Goal: Transaction & Acquisition: Book appointment/travel/reservation

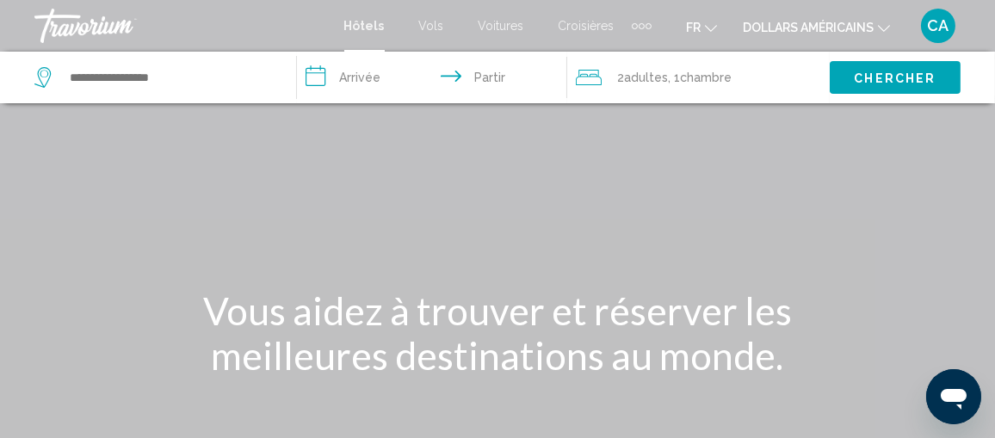
click at [639, 25] on div "Éléments de navigation supplémentaires" at bounding box center [642, 26] width 6 height 6
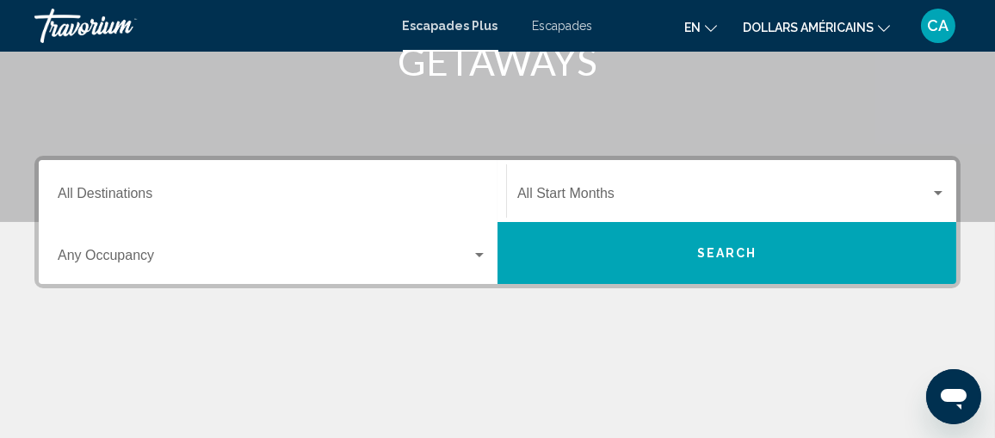
scroll to position [258, 0]
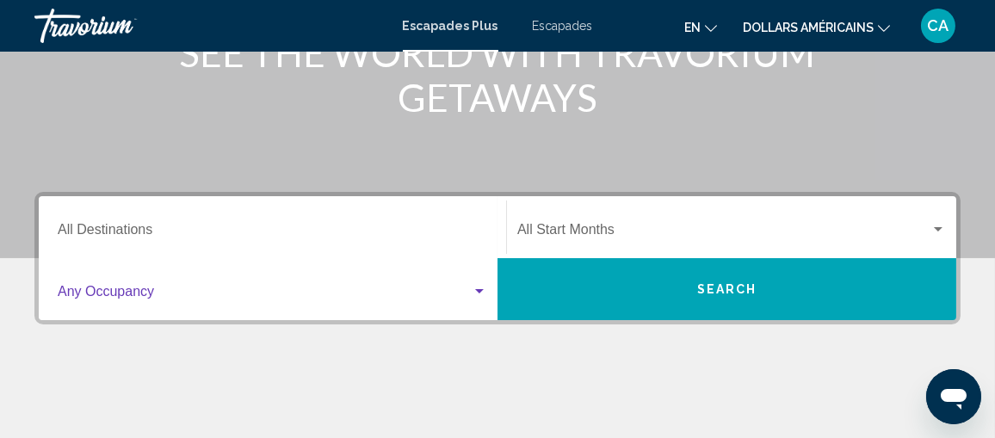
click at [479, 289] on div "Widget de recherche" at bounding box center [479, 291] width 9 height 4
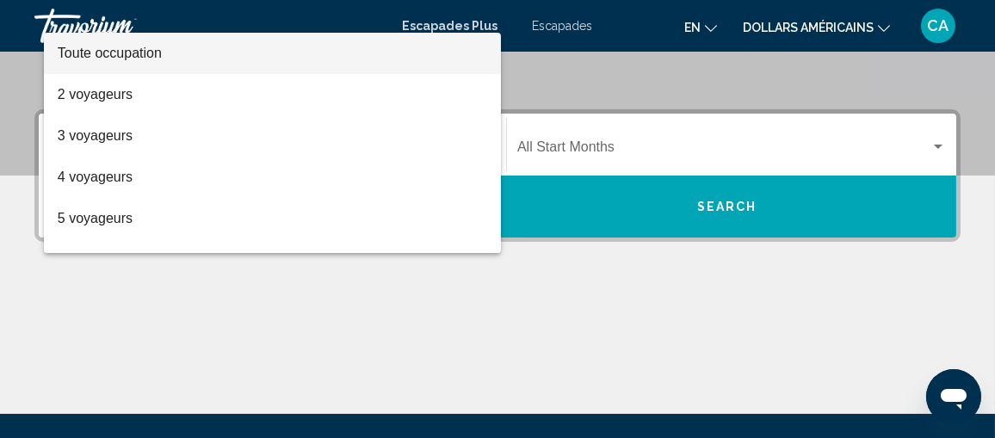
scroll to position [307, 0]
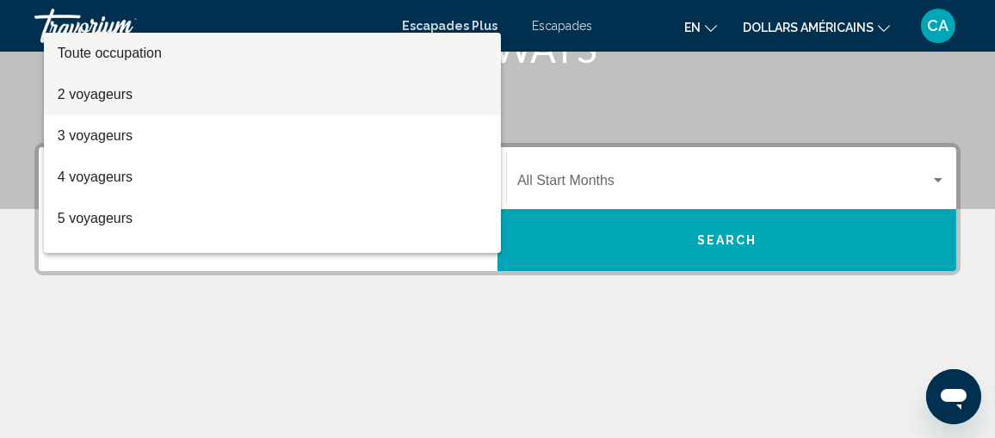
click at [130, 90] on font "2 voyageurs" at bounding box center [95, 94] width 75 height 15
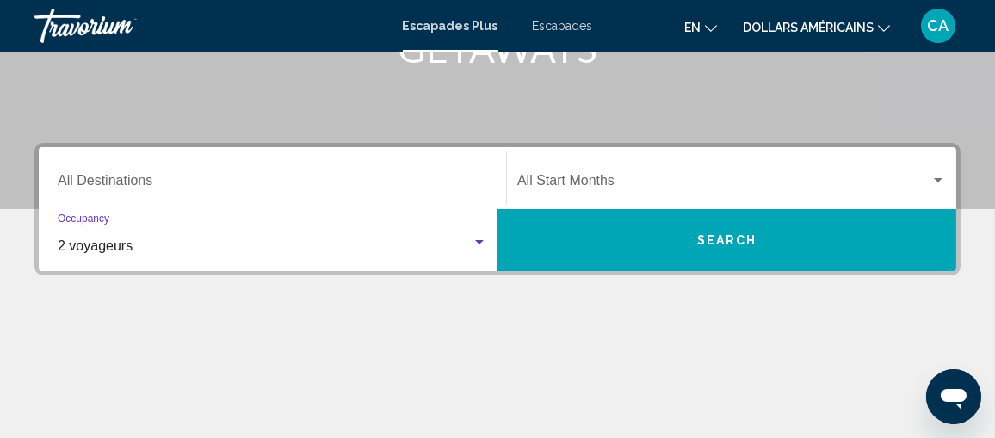
click at [480, 240] on div "Widget de recherche" at bounding box center [479, 242] width 9 height 4
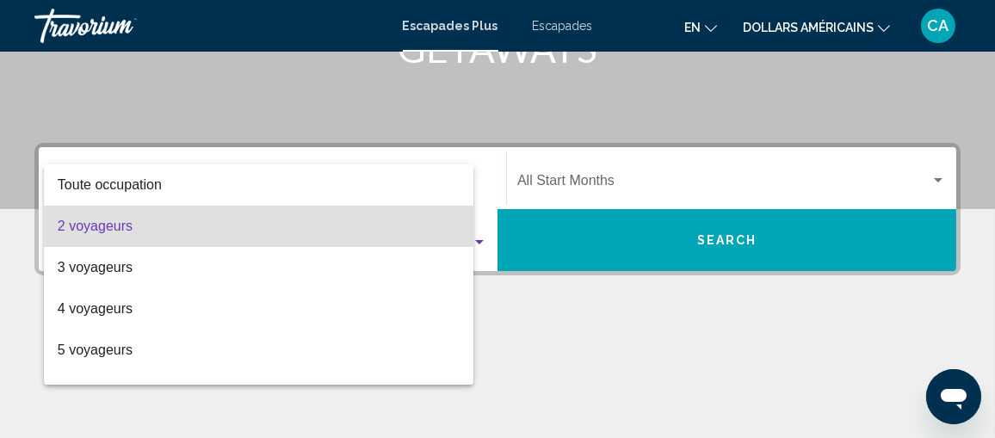
scroll to position [393, 0]
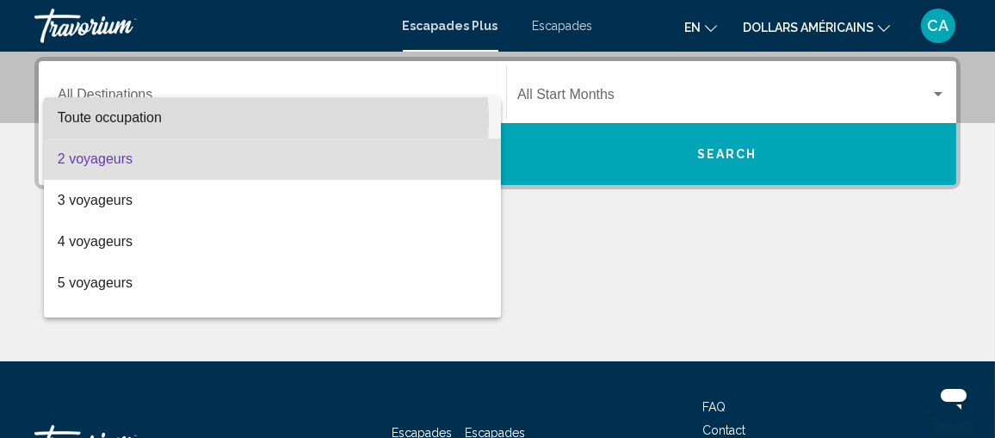
click at [244, 120] on span "Toute occupation" at bounding box center [273, 117] width 430 height 41
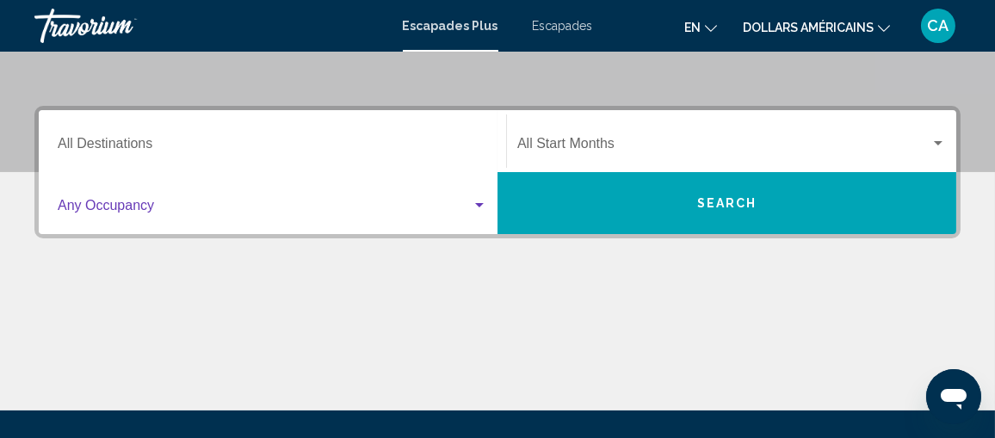
scroll to position [307, 0]
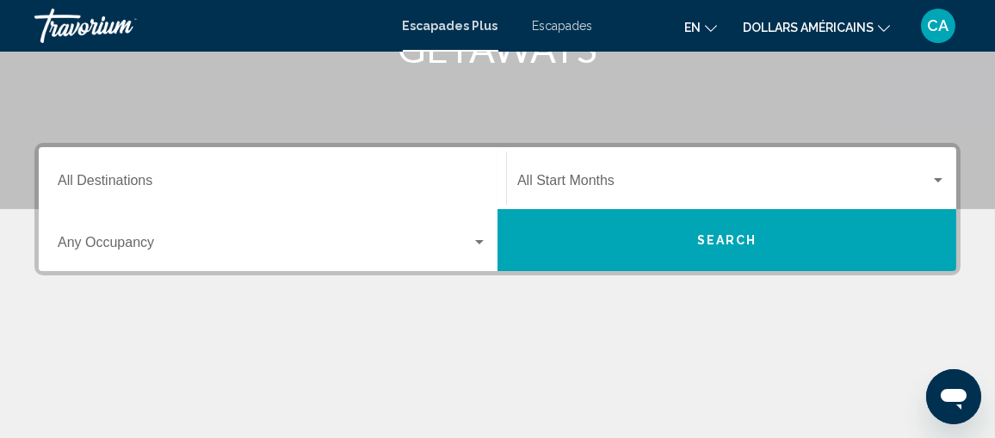
click at [111, 173] on div "Destination All Destinations" at bounding box center [273, 179] width 430 height 54
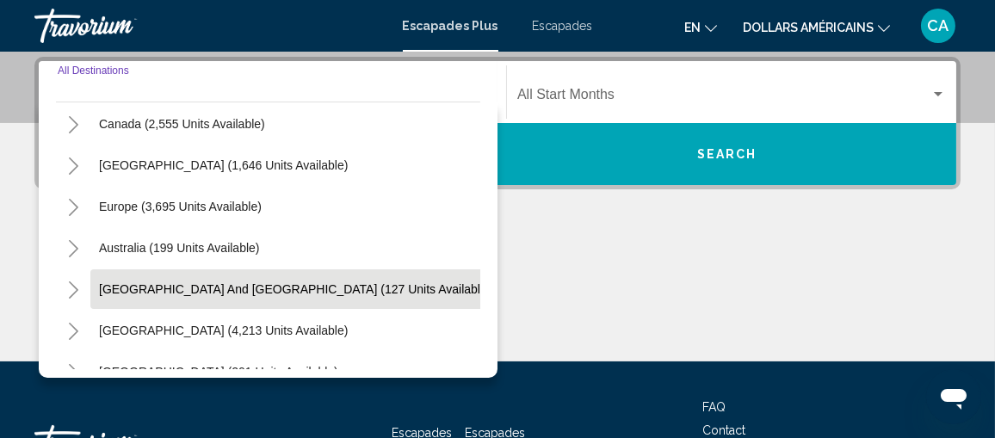
scroll to position [107, 0]
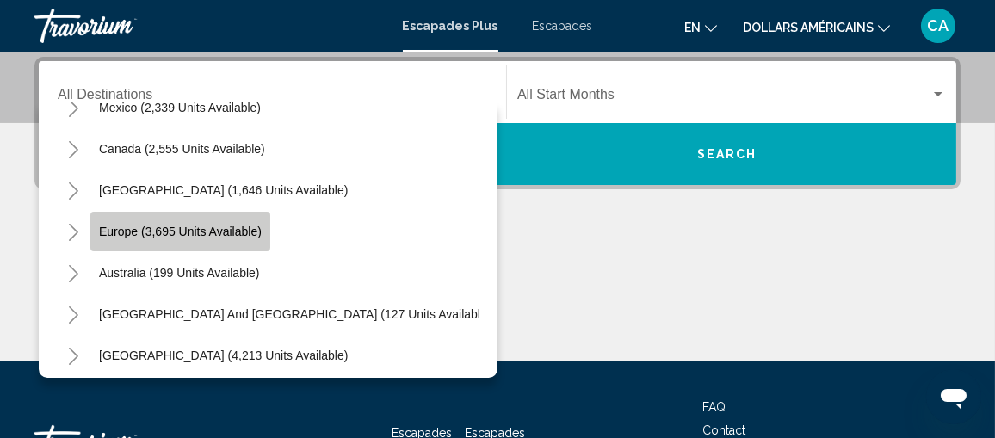
click at [126, 225] on span "Europe (3,695 units available)" at bounding box center [180, 232] width 163 height 14
type input "**********"
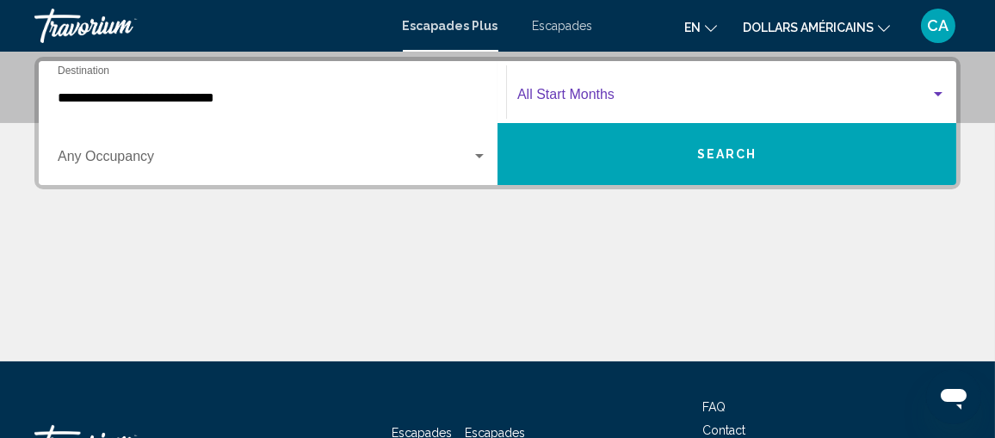
click at [939, 94] on div "Widget de recherche" at bounding box center [938, 94] width 9 height 4
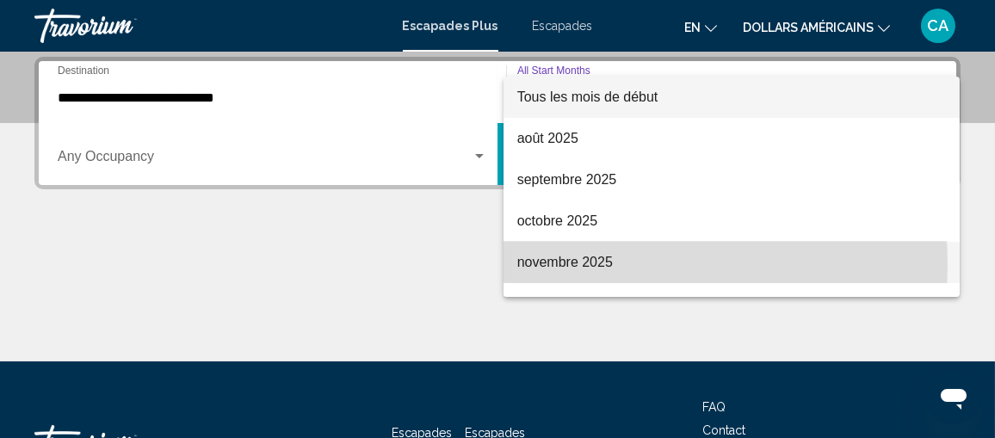
click at [594, 265] on font "novembre 2025" at bounding box center [565, 262] width 96 height 15
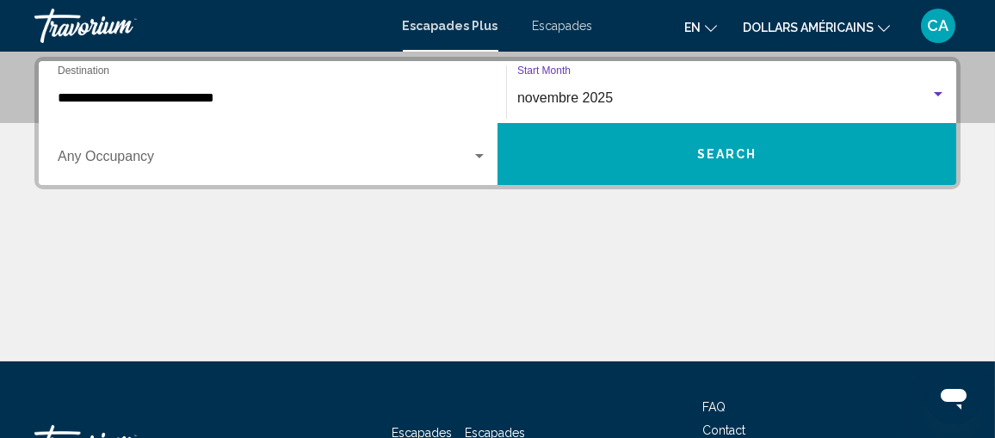
click at [614, 141] on button "Search" at bounding box center [727, 154] width 459 height 62
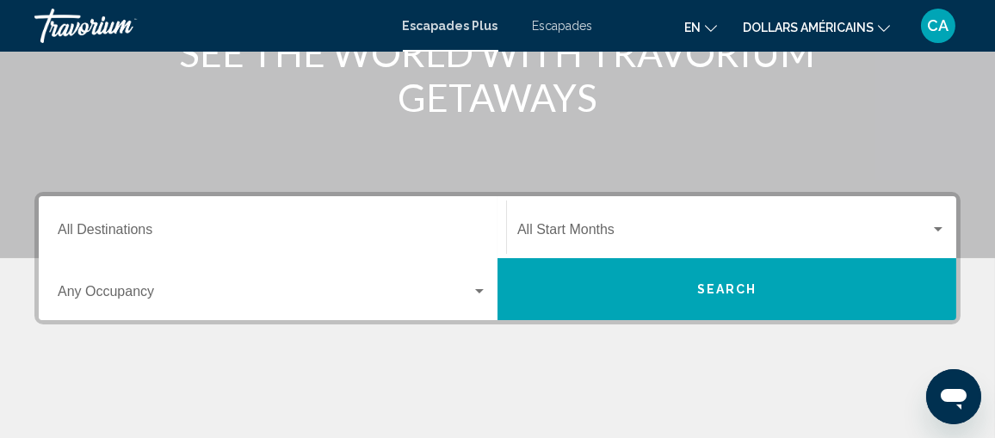
scroll to position [344, 0]
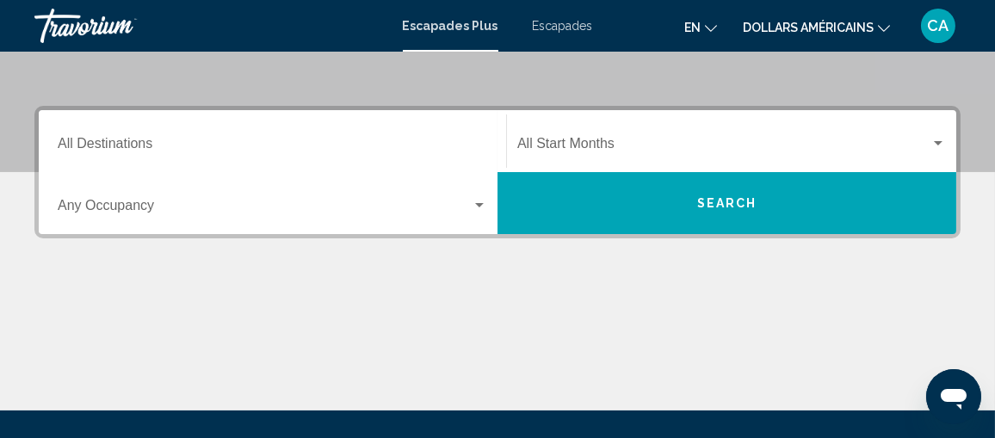
click at [127, 135] on div "Destination All Destinations" at bounding box center [273, 142] width 430 height 54
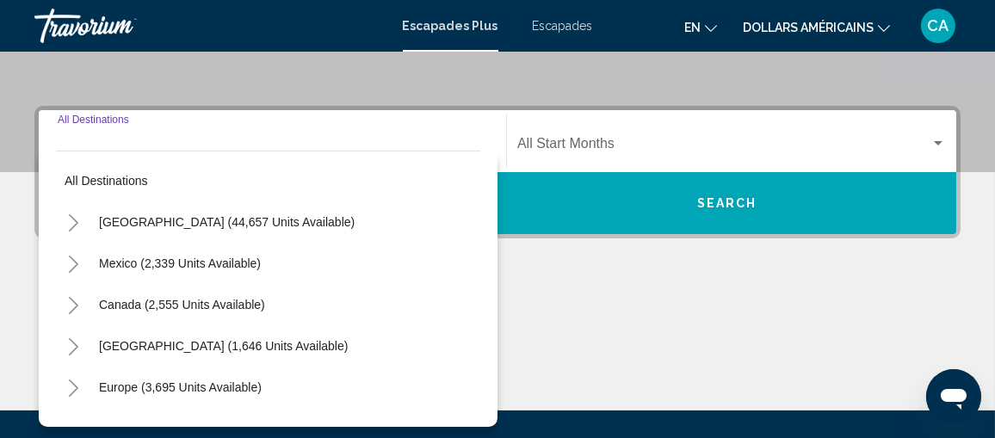
scroll to position [393, 0]
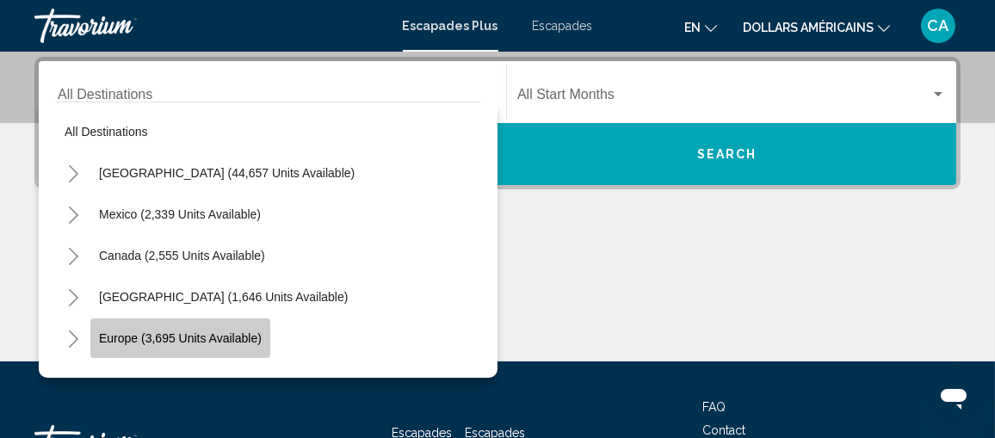
click at [141, 327] on button "Europe (3,695 units available)" at bounding box center [180, 339] width 180 height 40
type input "**********"
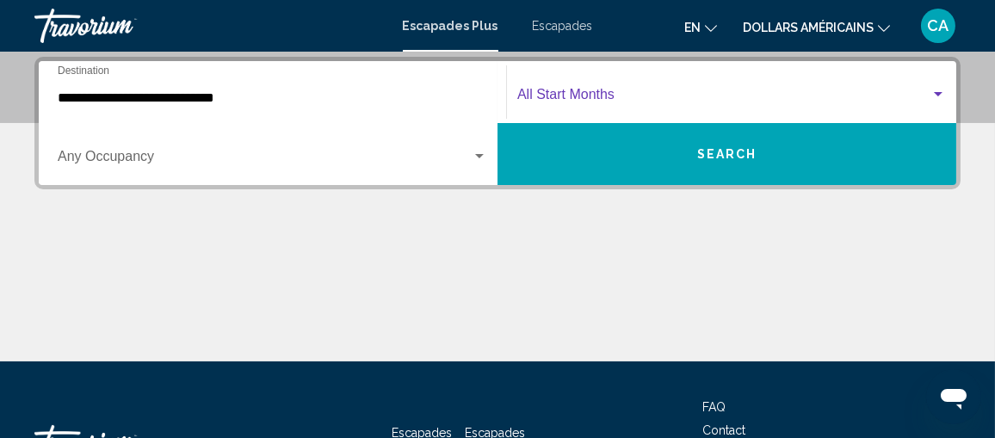
click at [941, 96] on div "Widget de recherche" at bounding box center [938, 95] width 15 height 14
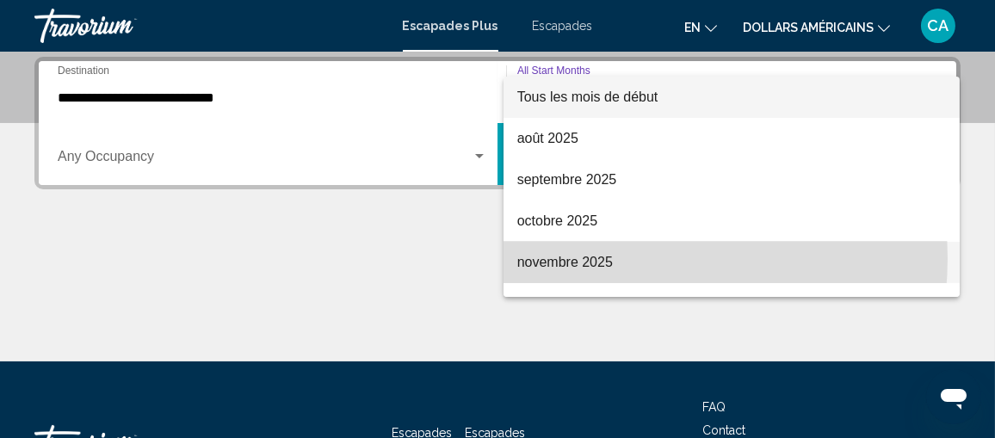
click at [615, 258] on span "novembre 2025" at bounding box center [732, 262] width 430 height 41
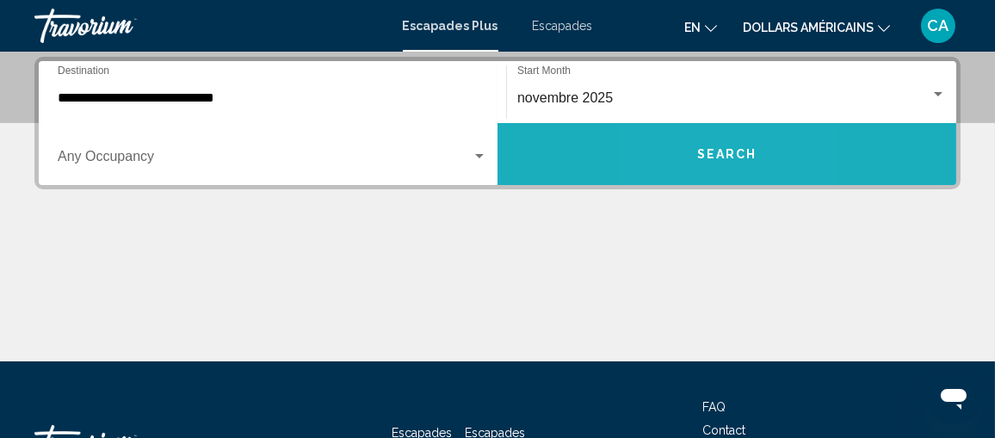
click at [679, 161] on button "Search" at bounding box center [727, 154] width 459 height 62
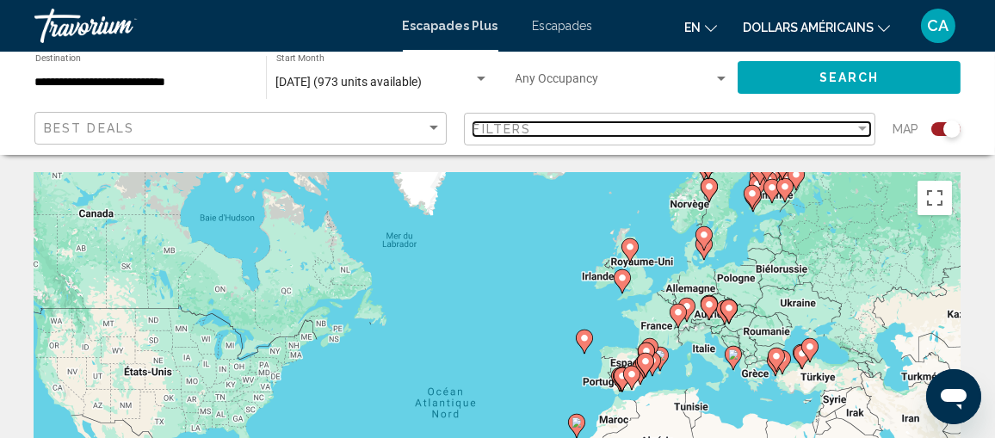
click at [861, 126] on div "Filter" at bounding box center [862, 129] width 15 height 14
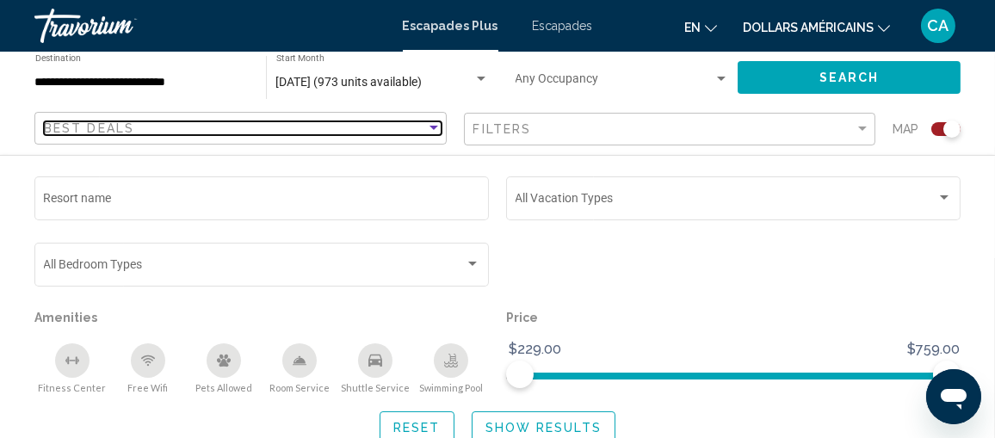
click at [434, 128] on div "Sort by" at bounding box center [434, 128] width 9 height 4
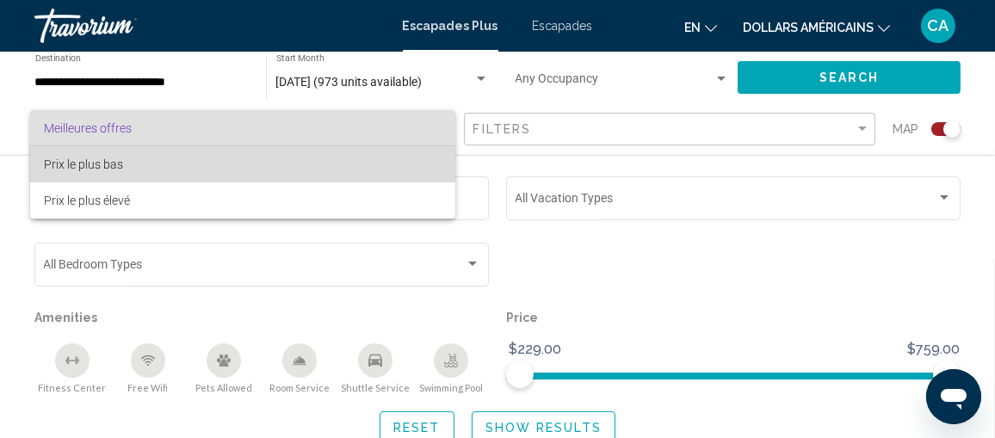
click at [390, 163] on span "Prix le plus bas" at bounding box center [243, 164] width 398 height 36
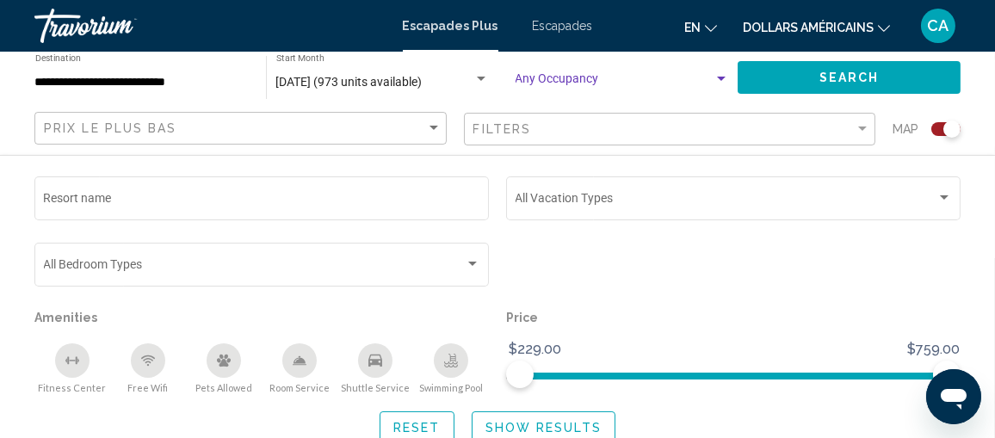
click at [723, 80] on div "Search widget" at bounding box center [721, 79] width 9 height 4
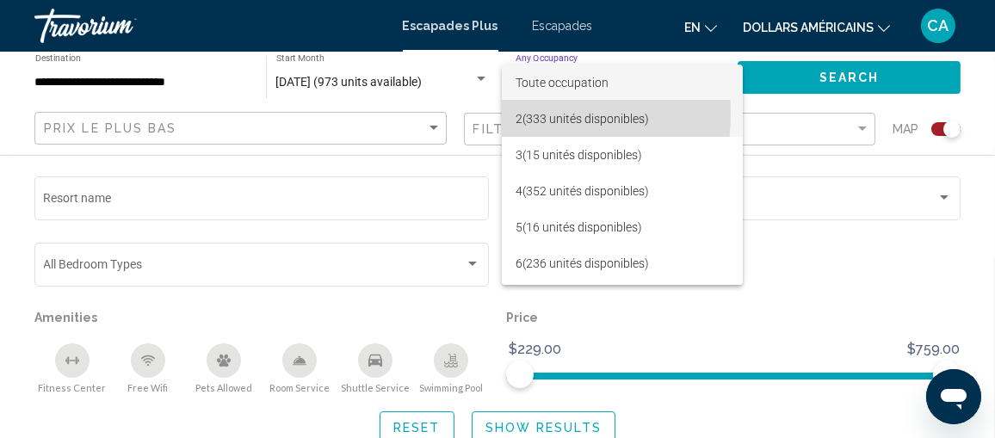
click at [521, 114] on font "2" at bounding box center [519, 119] width 7 height 14
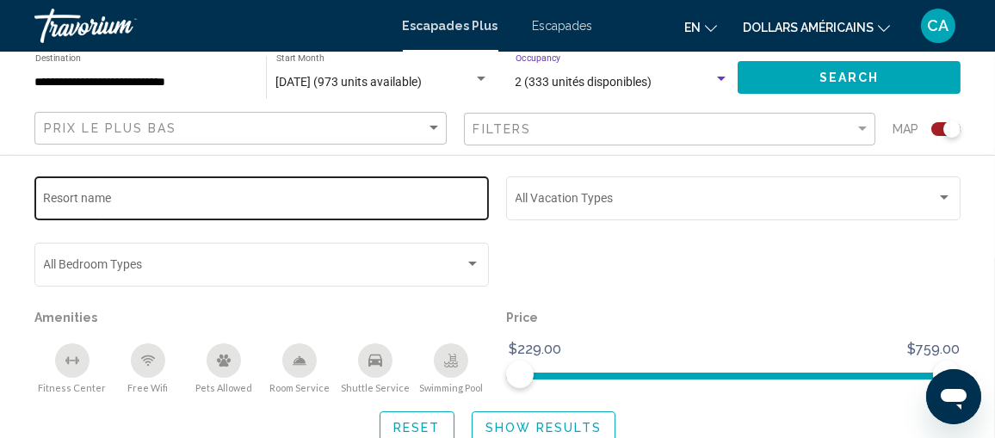
click at [353, 211] on div "Resort name" at bounding box center [262, 196] width 436 height 47
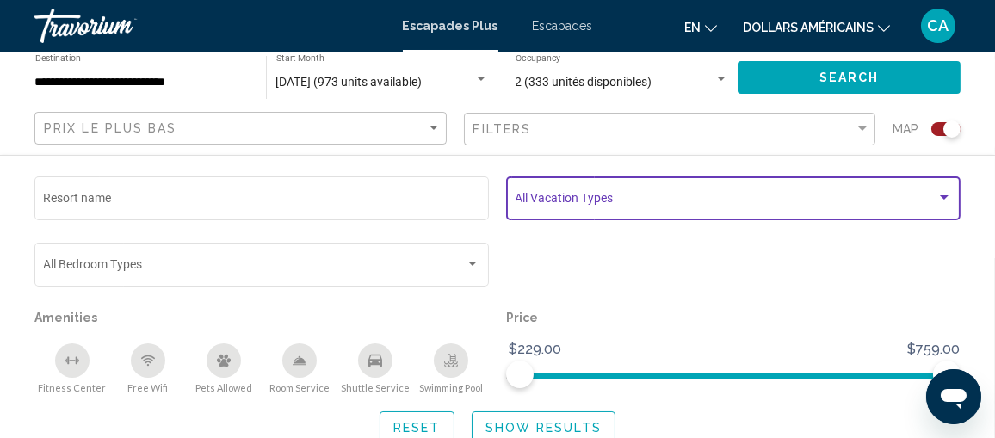
click at [947, 195] on div "Search widget" at bounding box center [944, 197] width 9 height 4
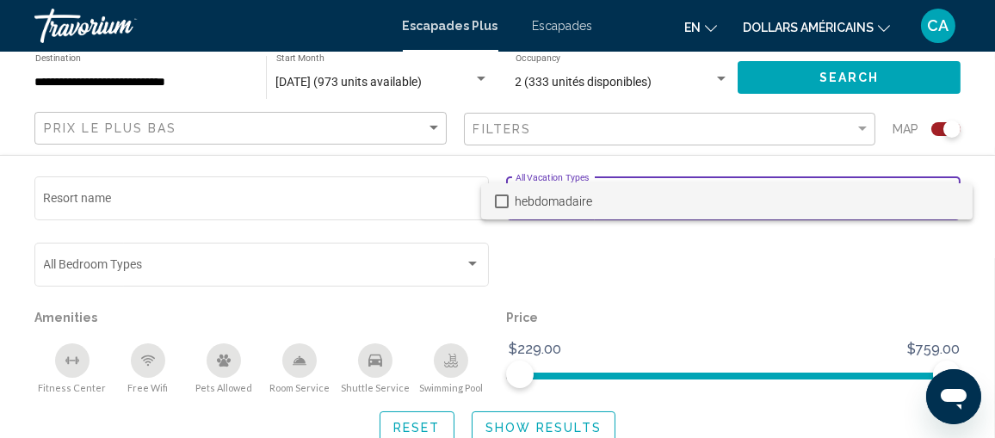
click at [499, 202] on mat-pseudo-checkbox at bounding box center [502, 202] width 14 height 14
click at [540, 237] on div at bounding box center [497, 219] width 995 height 438
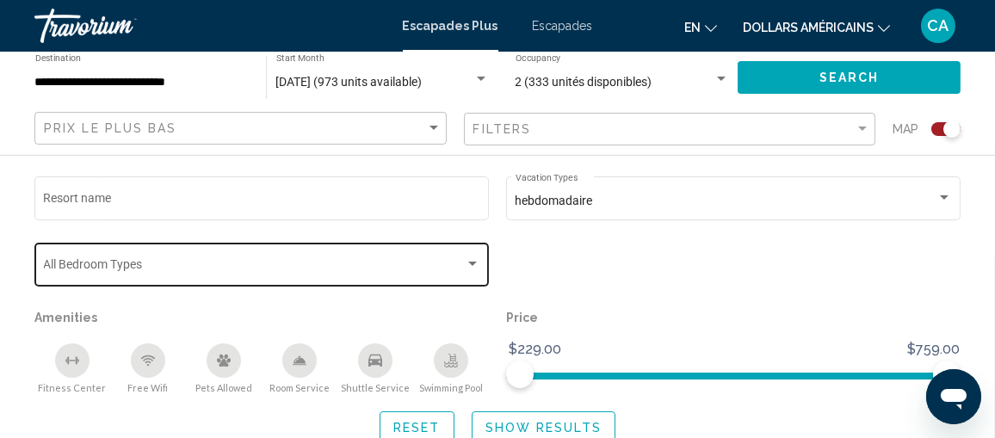
scroll to position [86, 0]
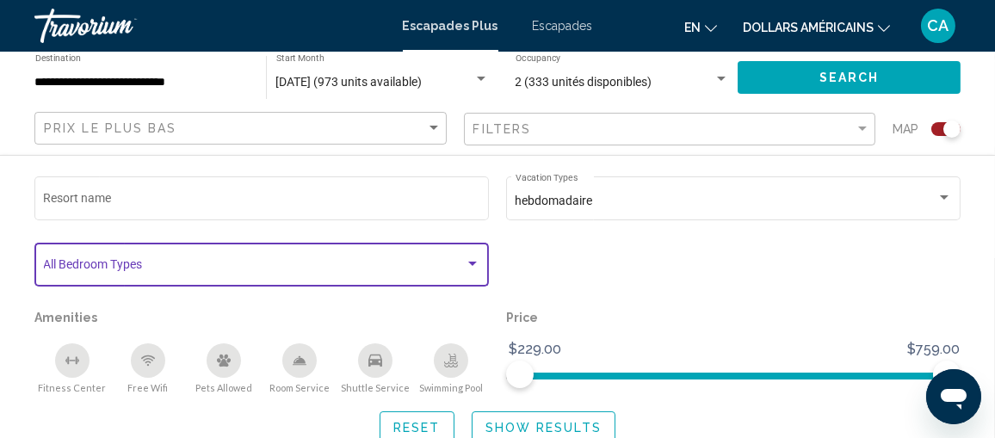
click at [474, 265] on div "Search widget" at bounding box center [472, 264] width 9 height 4
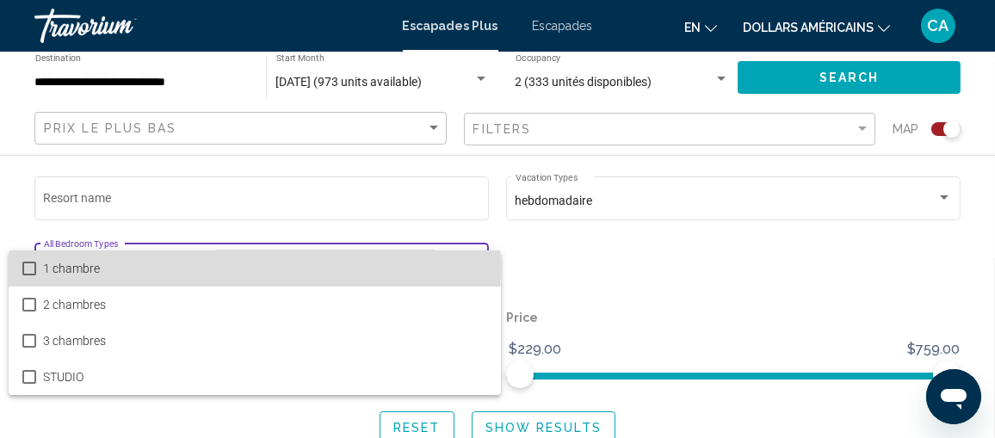
click at [30, 269] on mat-pseudo-checkbox at bounding box center [29, 269] width 14 height 14
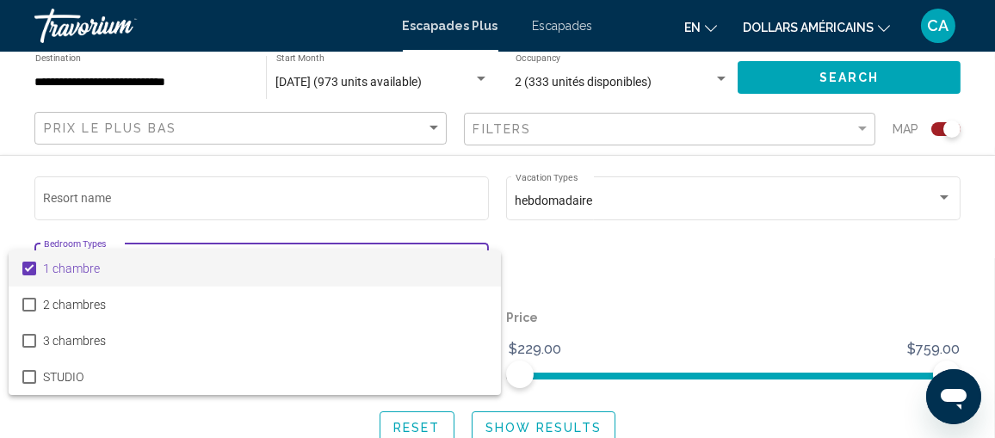
click at [610, 263] on div at bounding box center [497, 219] width 995 height 438
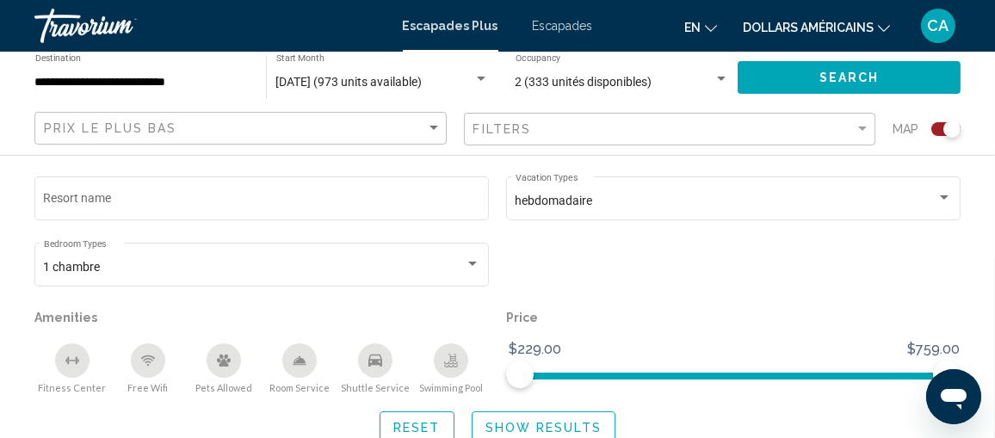
scroll to position [430, 0]
click at [938, 128] on div "Search widget" at bounding box center [946, 129] width 29 height 14
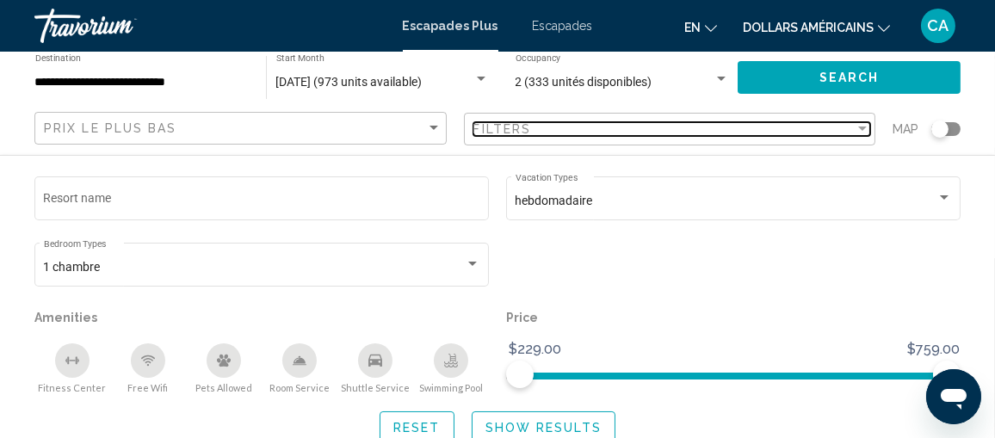
click at [862, 125] on div "Filter" at bounding box center [862, 129] width 15 height 14
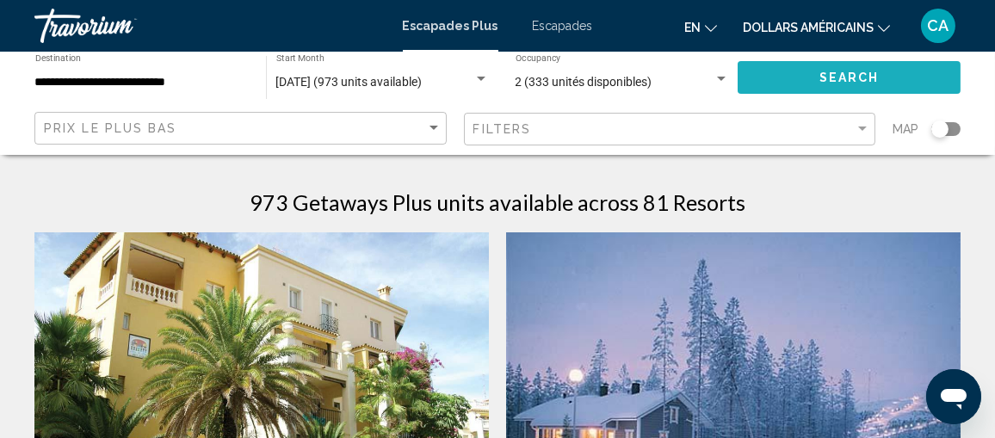
click at [802, 74] on button "Search" at bounding box center [849, 77] width 223 height 32
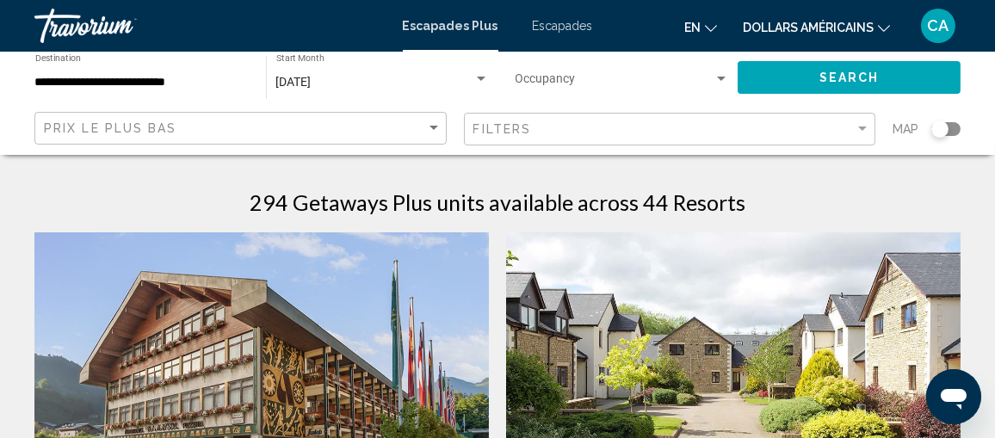
click at [709, 26] on icon "Changer de langue" at bounding box center [711, 28] width 12 height 12
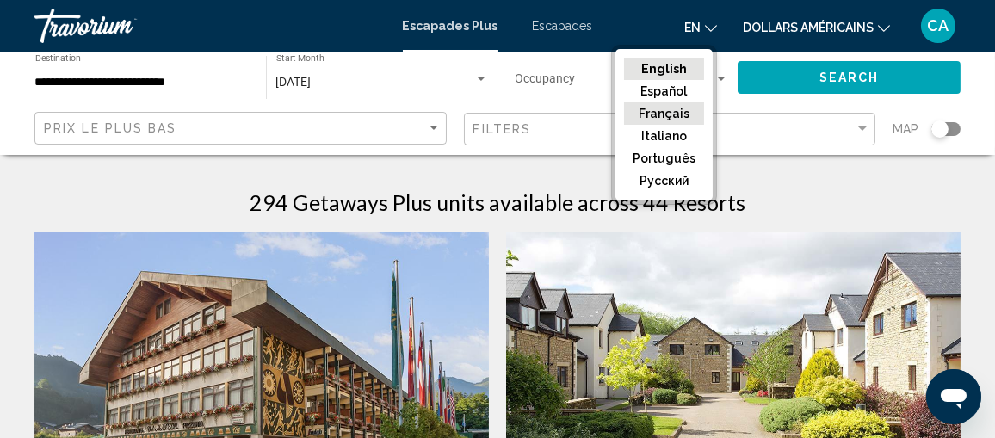
click at [690, 112] on button "Français" at bounding box center [664, 113] width 80 height 22
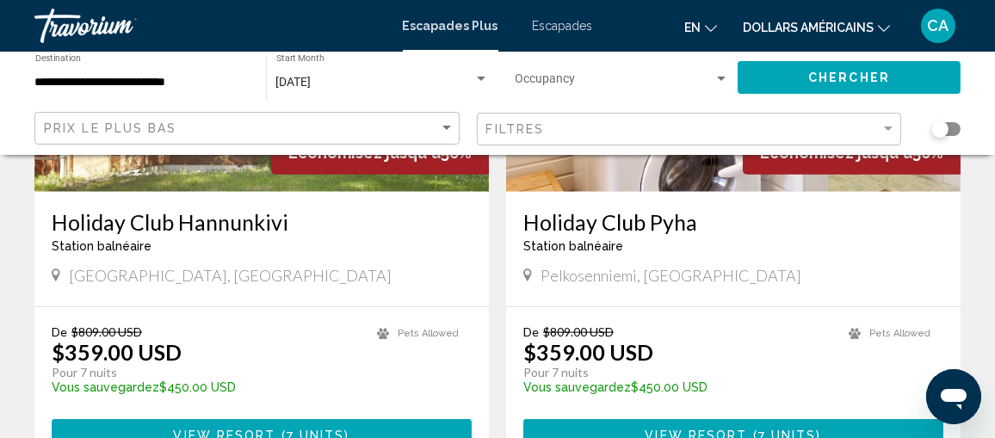
scroll to position [3444, 0]
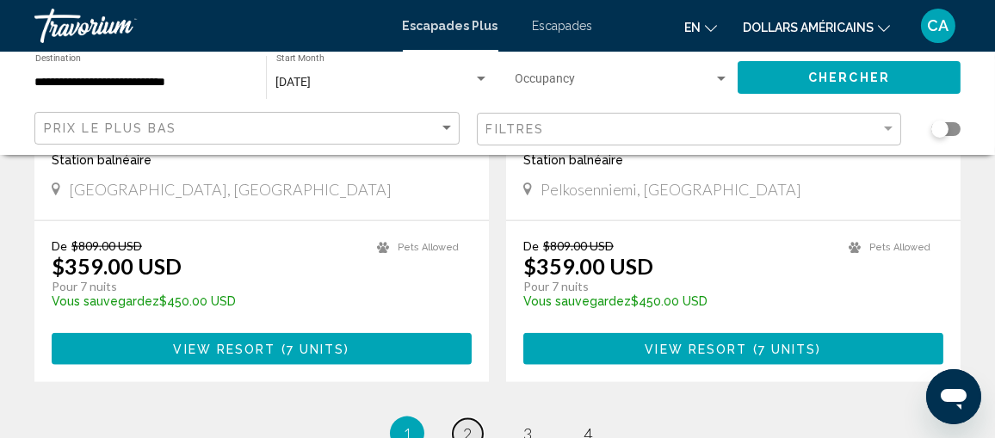
click at [466, 424] on span "2" at bounding box center [467, 433] width 9 height 19
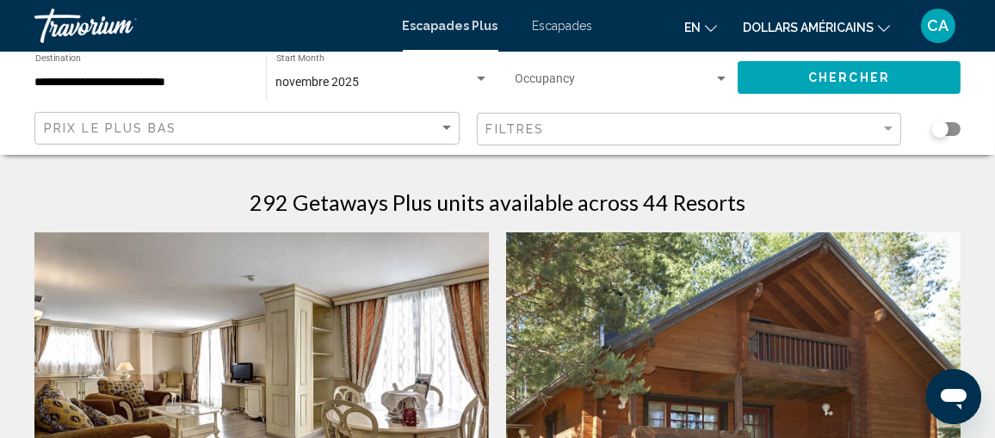
click at [555, 26] on font "Escapades" at bounding box center [563, 26] width 60 height 14
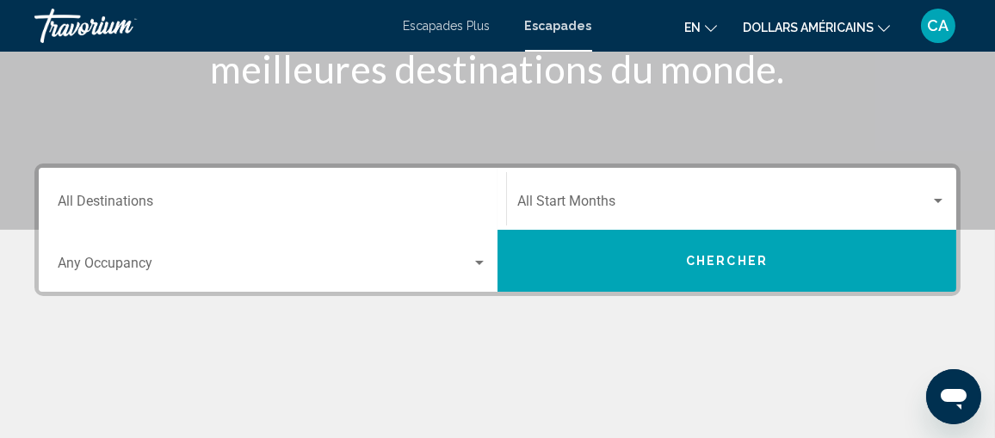
scroll to position [344, 0]
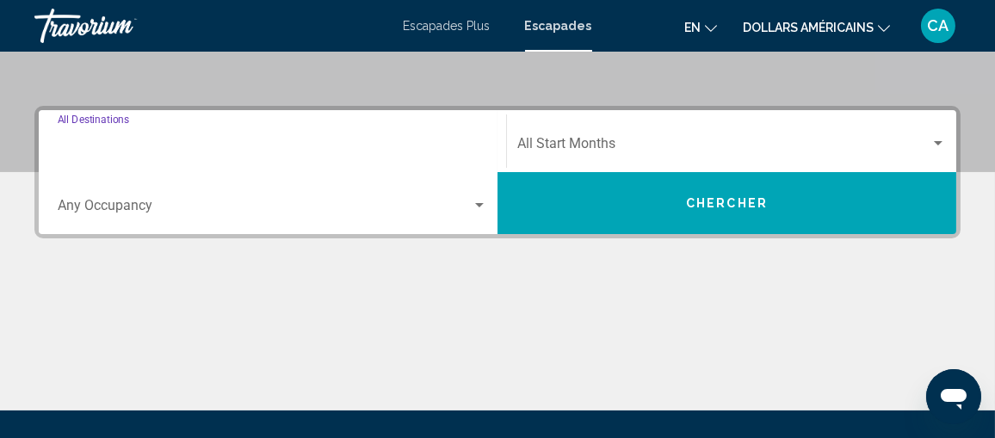
click at [402, 143] on input "Destination All Destinations" at bounding box center [273, 146] width 430 height 15
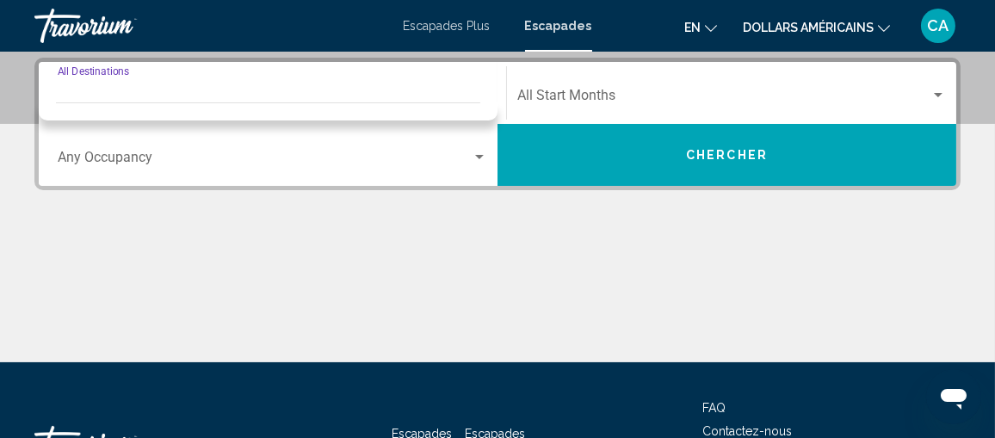
scroll to position [393, 0]
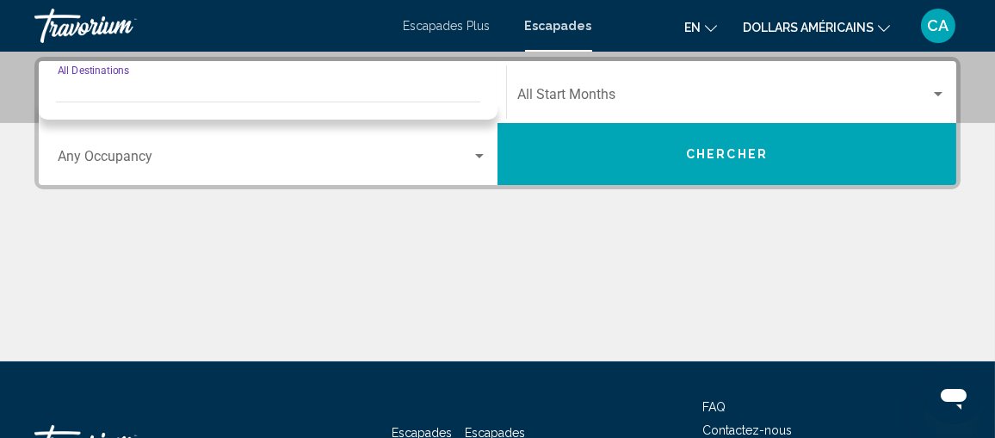
click at [230, 95] on input "Destination All Destinations" at bounding box center [273, 97] width 430 height 15
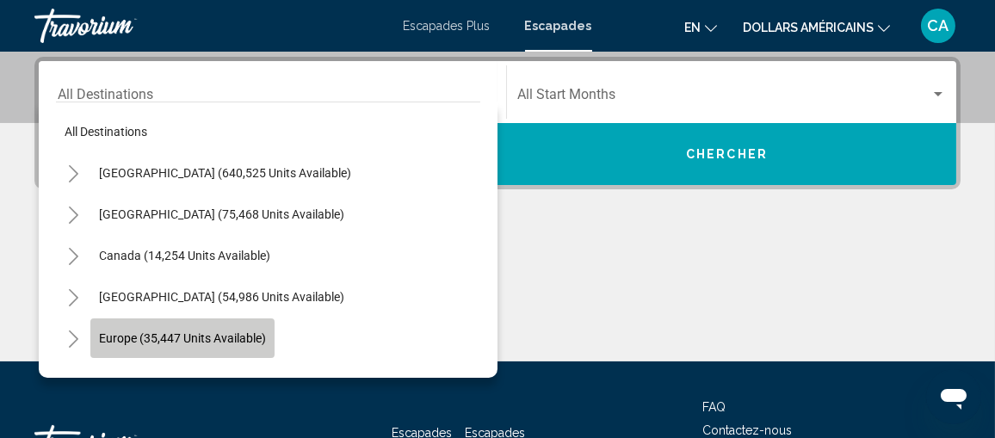
click at [217, 332] on span "Europe (35,447 units available)" at bounding box center [182, 338] width 167 height 14
type input "**********"
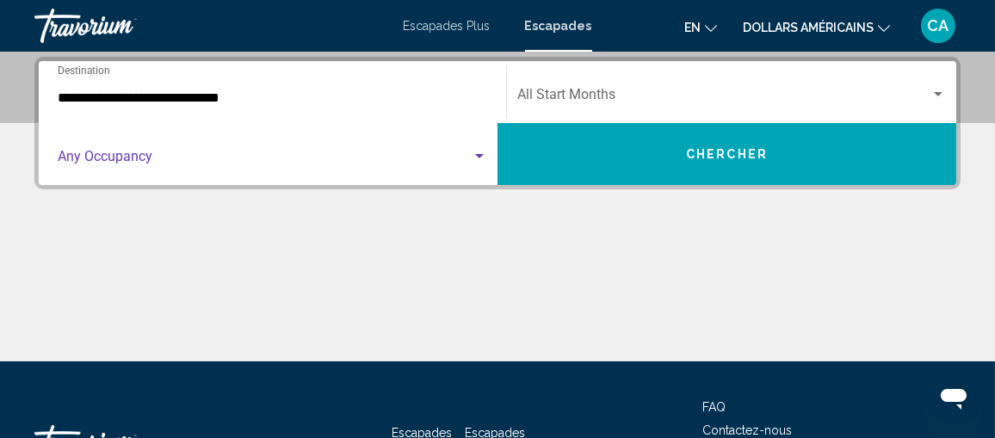
click at [482, 157] on div "Search widget" at bounding box center [479, 156] width 9 height 4
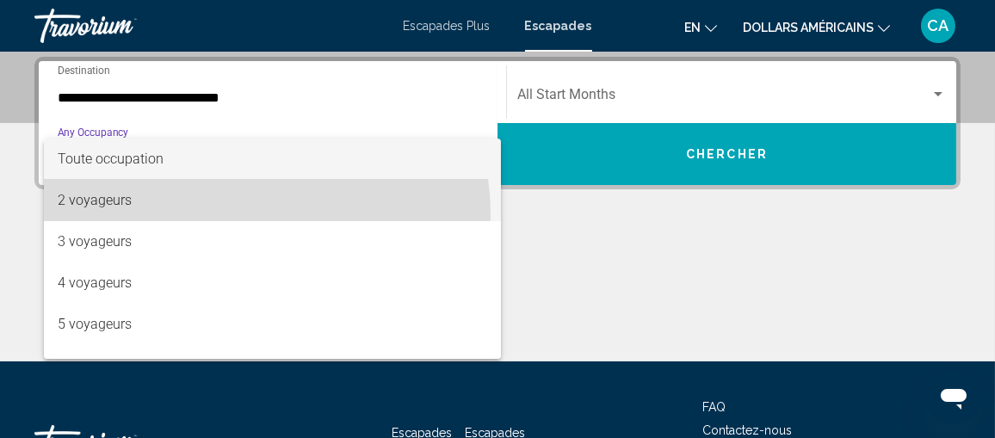
click at [248, 214] on span "2 voyageurs" at bounding box center [273, 200] width 430 height 41
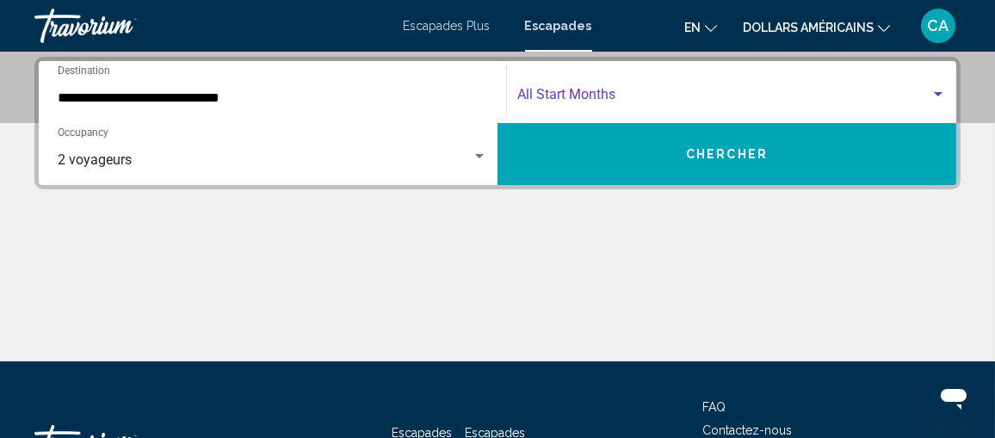
click at [938, 93] on div "Search widget" at bounding box center [938, 94] width 9 height 4
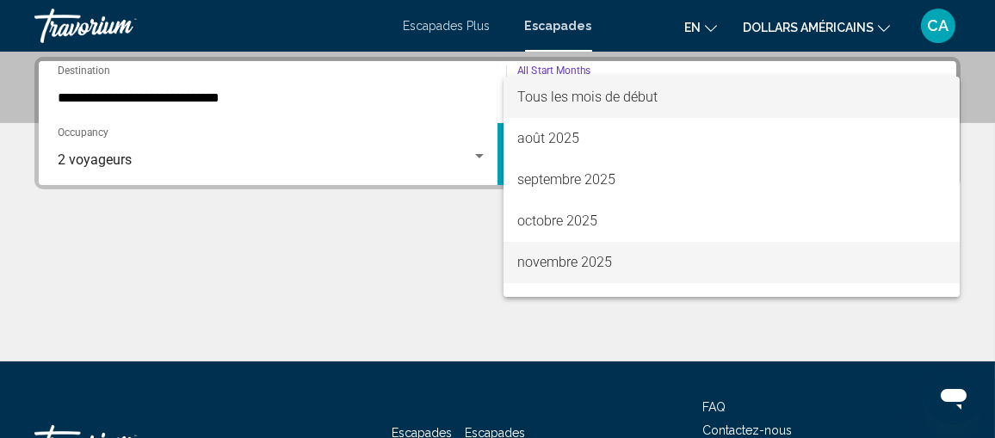
click at [765, 251] on span "novembre 2025" at bounding box center [732, 262] width 430 height 41
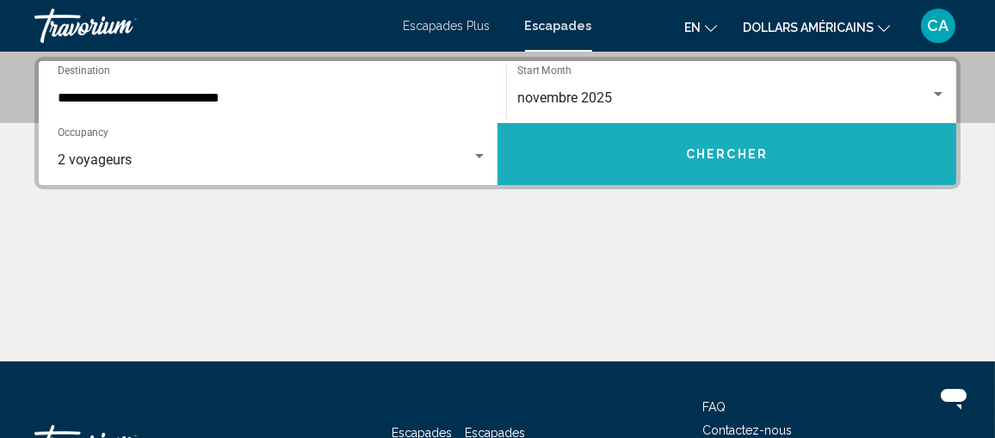
click at [738, 160] on span "Chercher" at bounding box center [727, 155] width 82 height 14
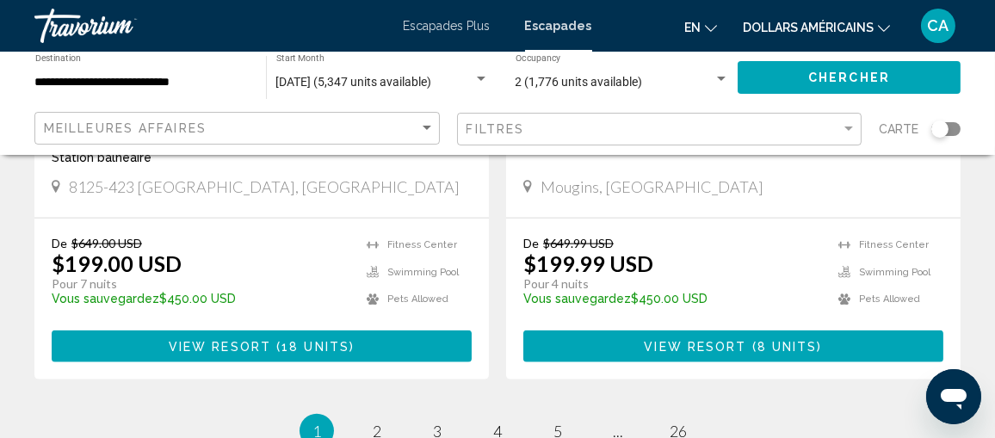
scroll to position [3444, 0]
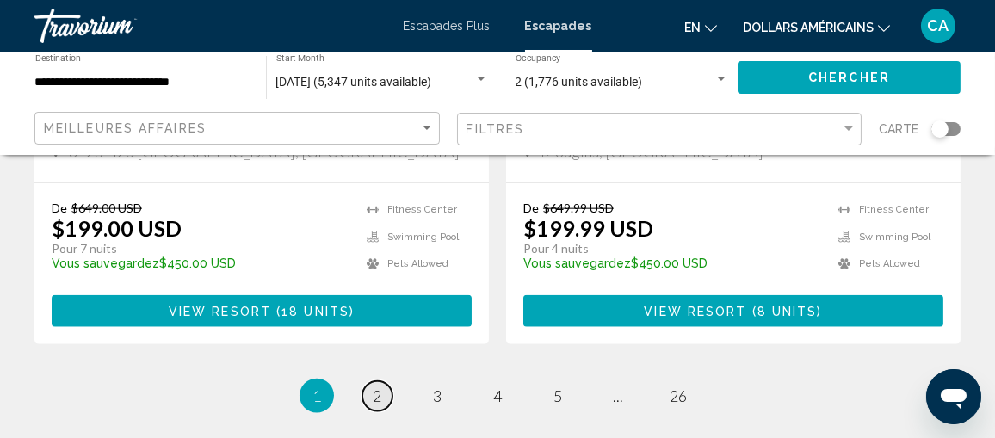
click at [384, 381] on link "page 2" at bounding box center [377, 396] width 30 height 30
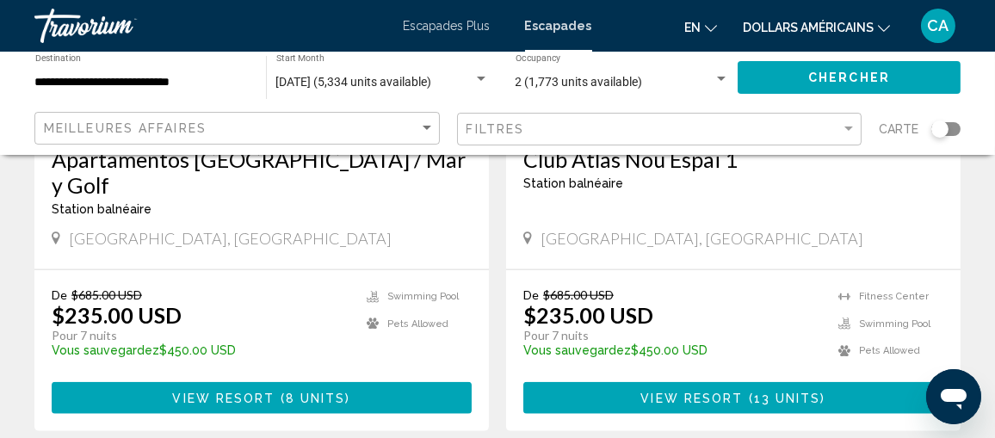
scroll to position [3444, 0]
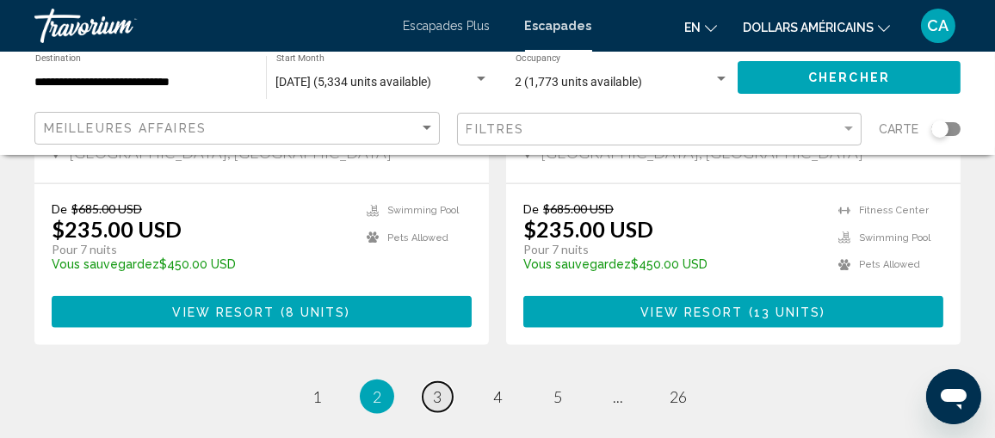
click at [443, 382] on link "page 3" at bounding box center [438, 397] width 30 height 30
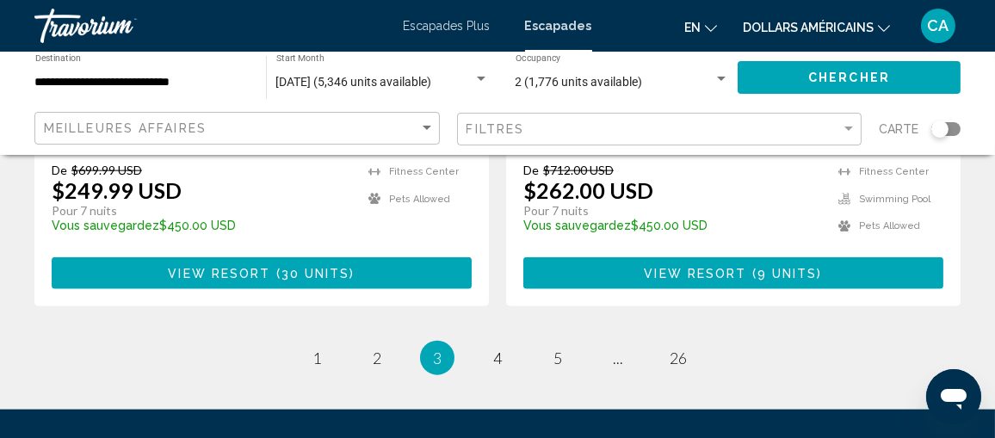
scroll to position [3444, 0]
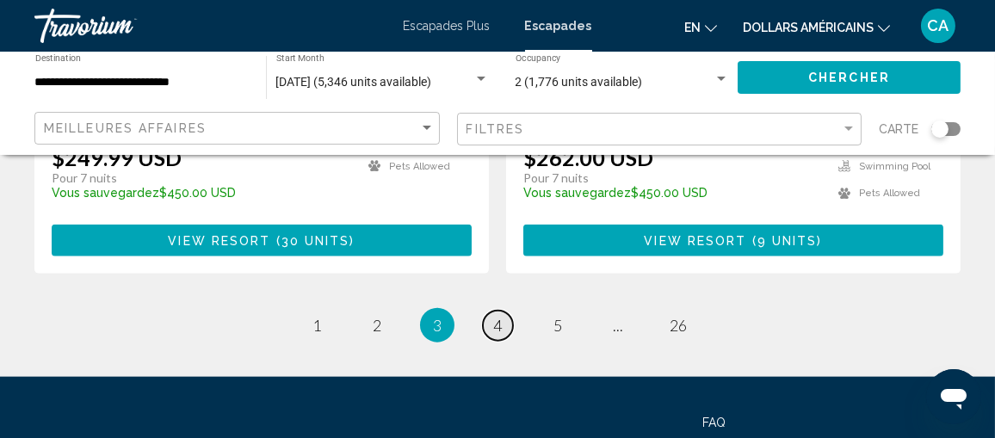
click at [498, 330] on span "4" at bounding box center [497, 325] width 9 height 19
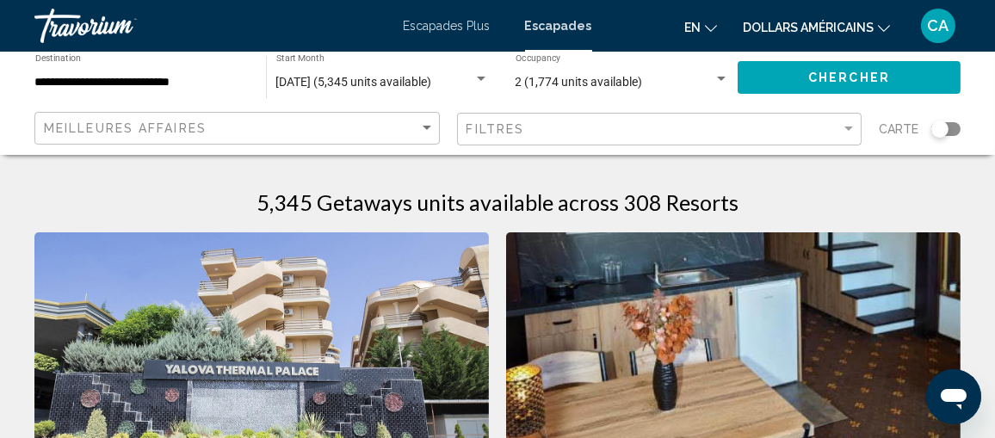
click at [199, 83] on input "**********" at bounding box center [142, 83] width 214 height 14
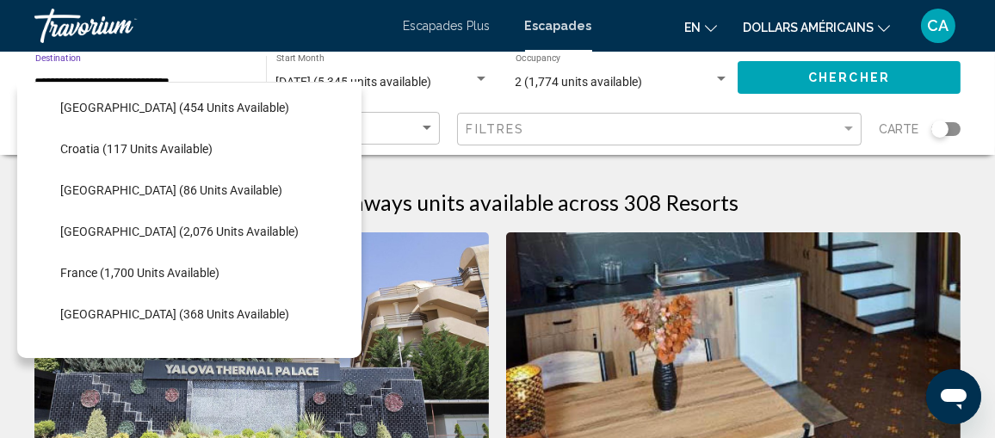
scroll to position [367, 0]
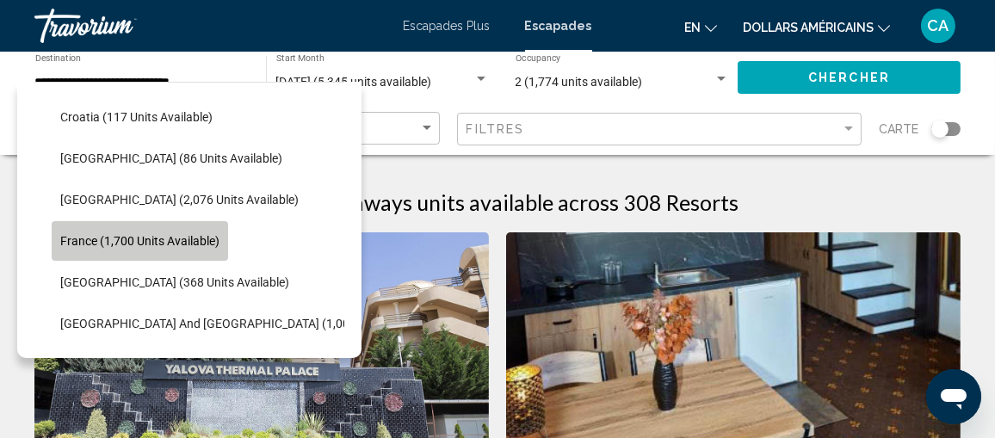
click at [192, 231] on button "France (1,700 units available)" at bounding box center [140, 241] width 176 height 40
type input "**********"
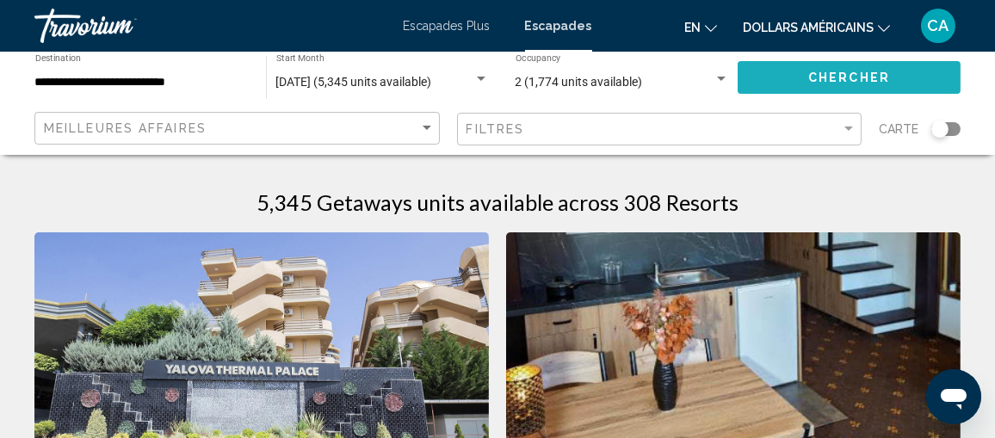
click at [799, 78] on button "Chercher" at bounding box center [849, 77] width 223 height 32
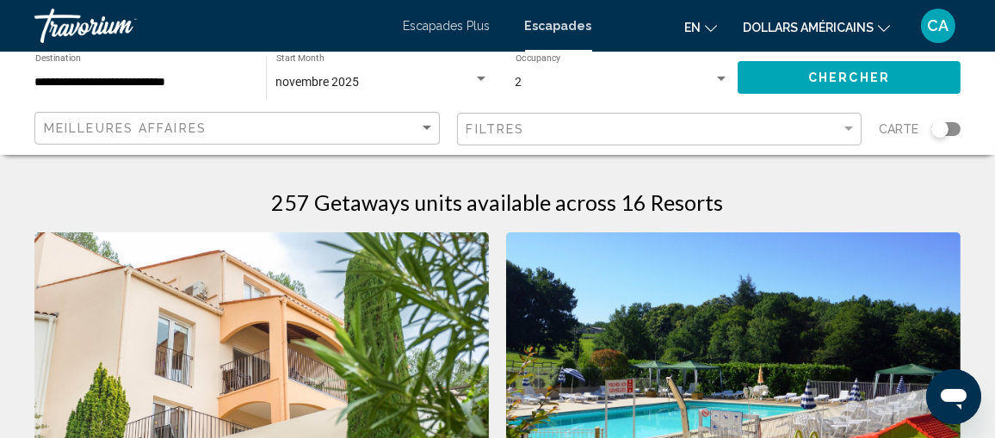
click at [706, 22] on icon "Changer de langue" at bounding box center [711, 28] width 12 height 12
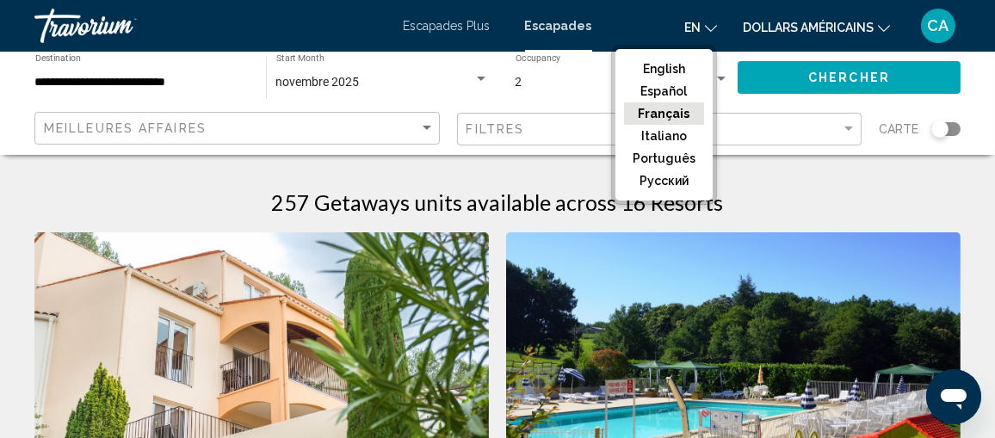
click at [691, 109] on button "Français" at bounding box center [664, 113] width 80 height 22
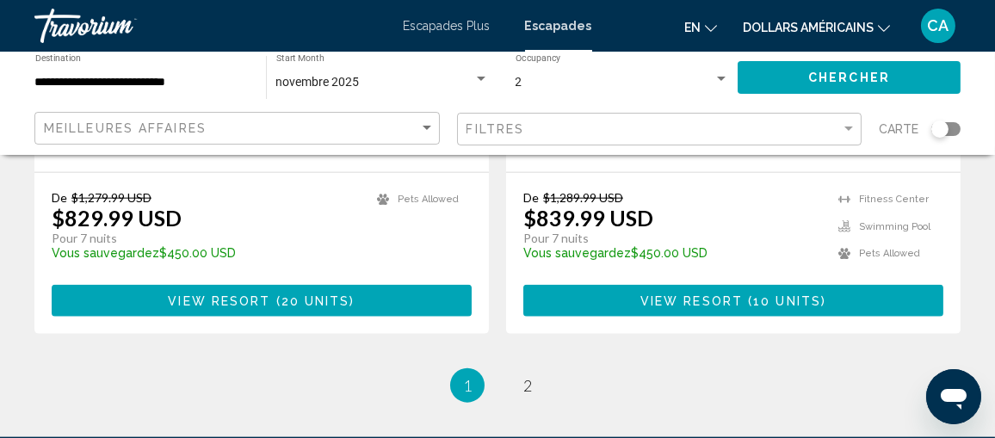
scroll to position [3444, 0]
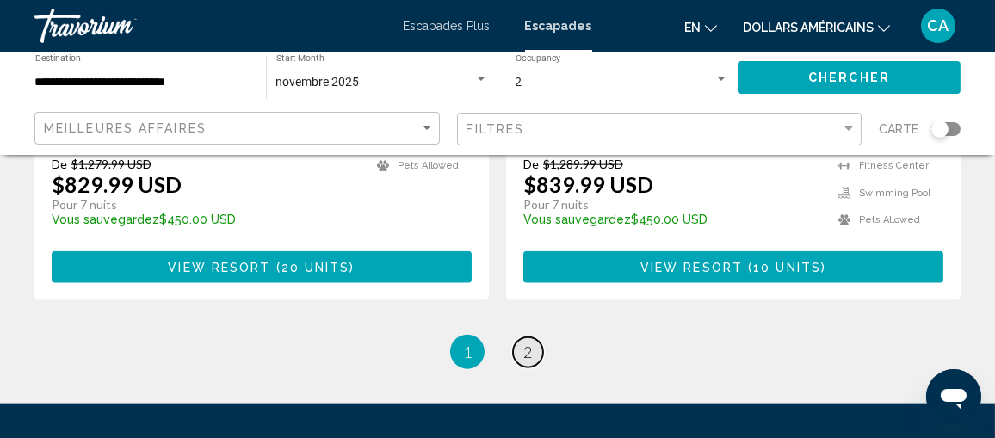
click at [528, 343] on span "2" at bounding box center [527, 352] width 9 height 19
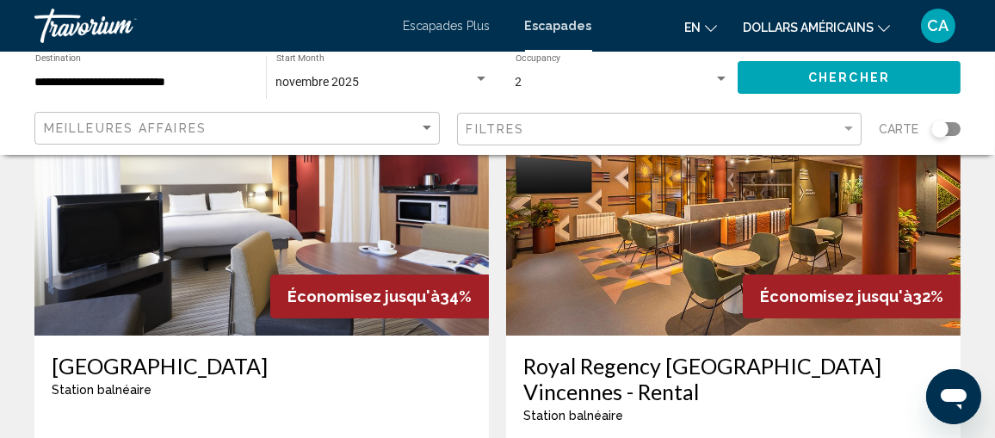
scroll to position [258, 0]
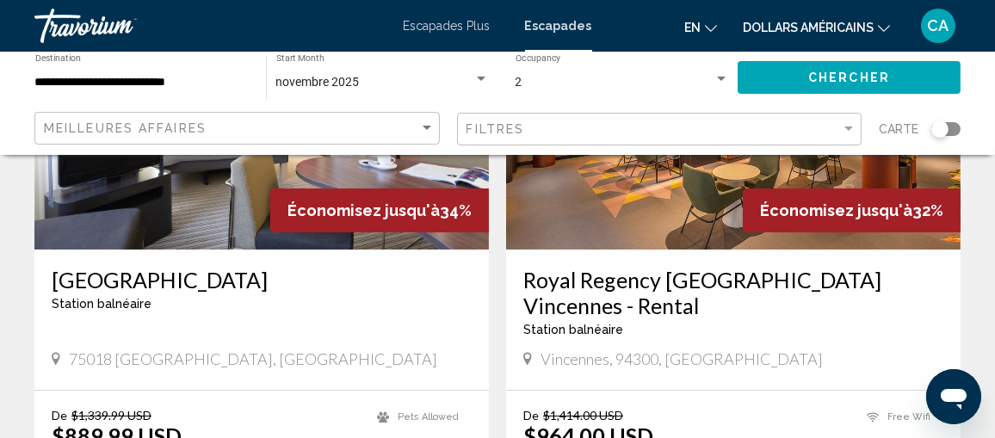
click at [153, 284] on h3 "B&B Hotel Paris Nord 18" at bounding box center [262, 280] width 420 height 26
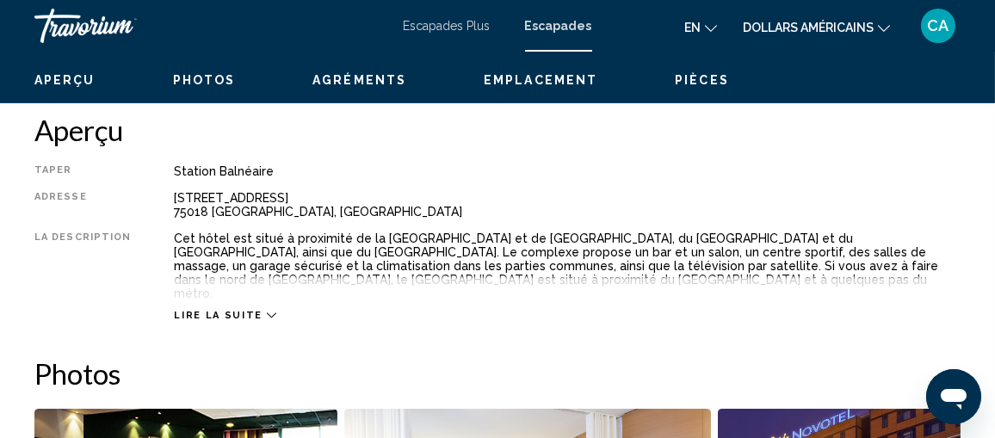
scroll to position [843, 0]
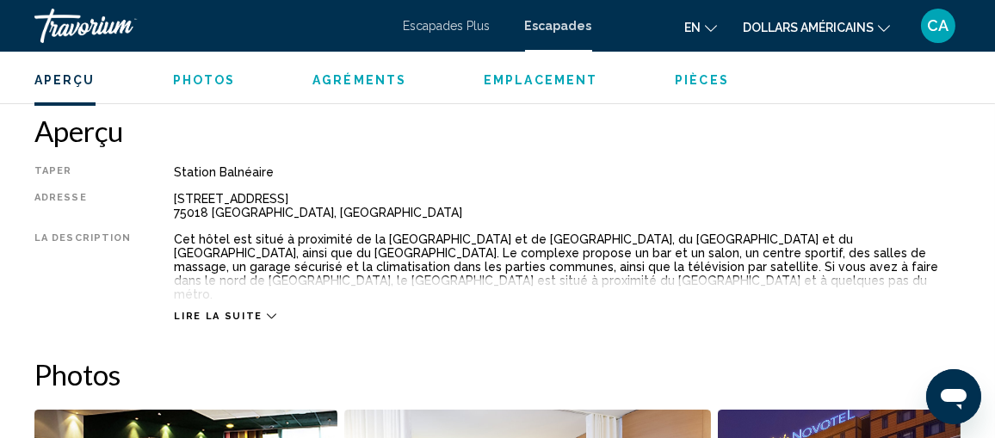
click at [267, 312] on icon "Contenu principal" at bounding box center [271, 316] width 9 height 9
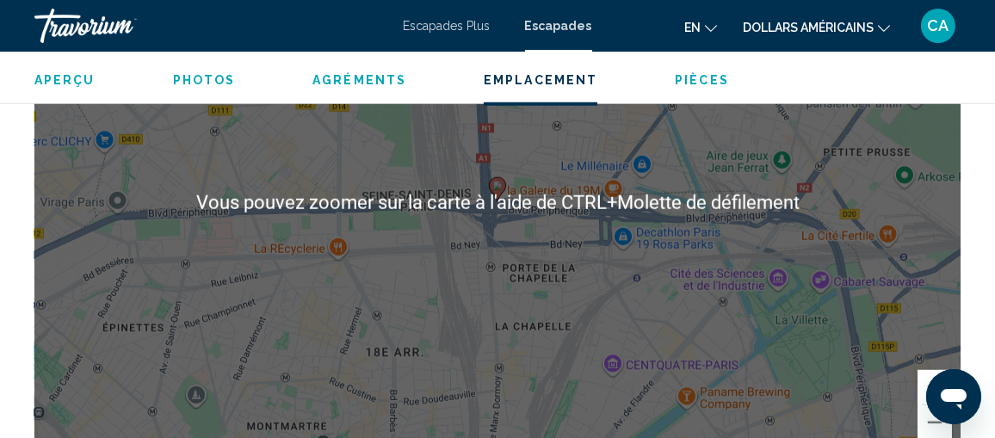
scroll to position [2479, 0]
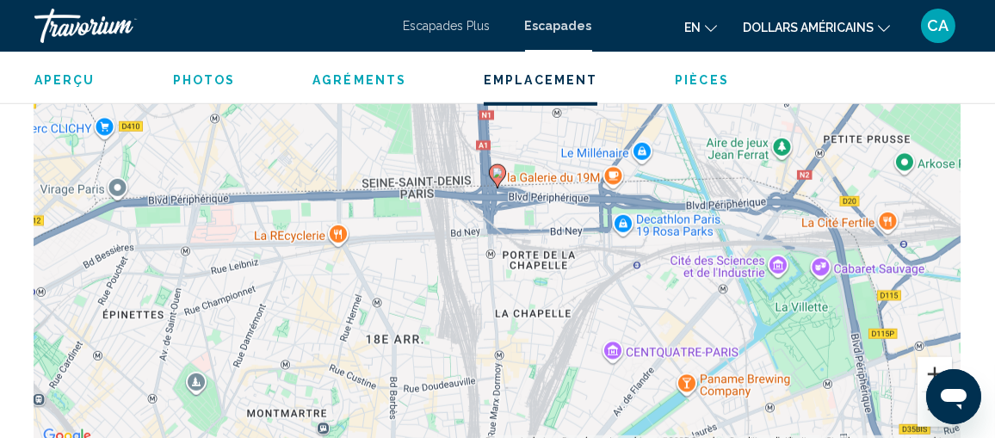
click at [936, 357] on button "Zoom avant" at bounding box center [935, 374] width 34 height 34
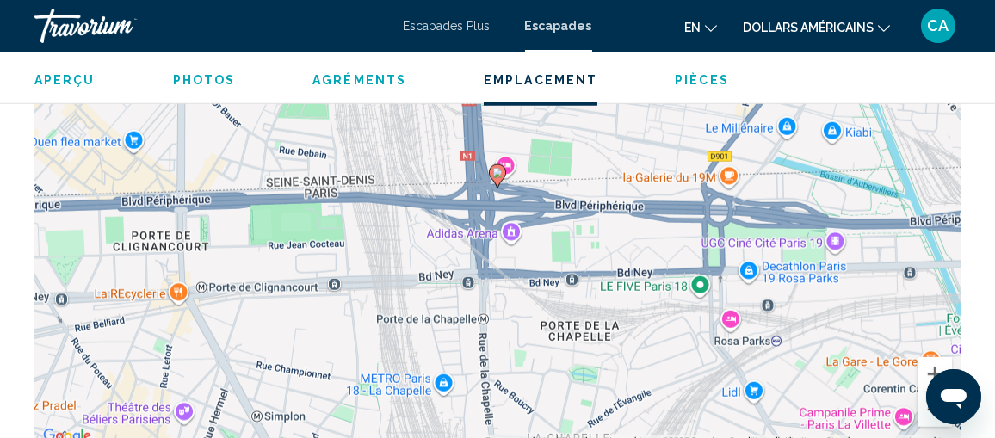
click at [932, 393] on button "Zoom arrière" at bounding box center [935, 410] width 34 height 34
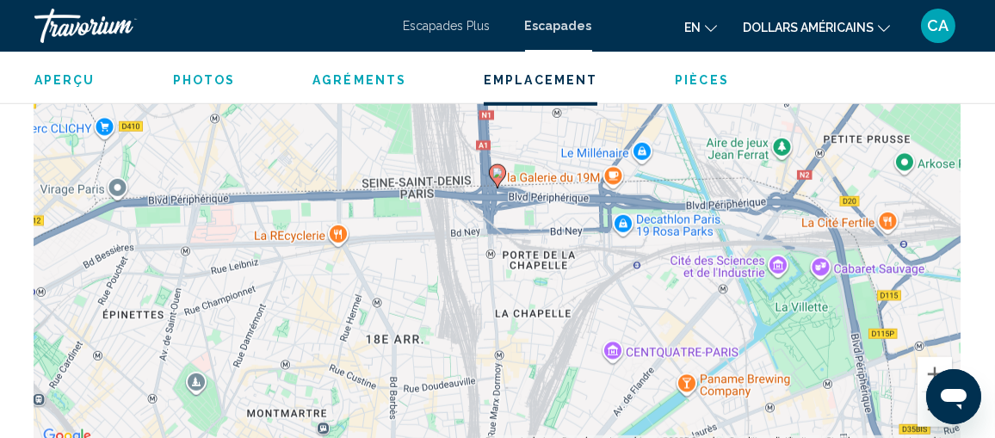
click at [932, 393] on button "Zoom arrière" at bounding box center [935, 410] width 34 height 34
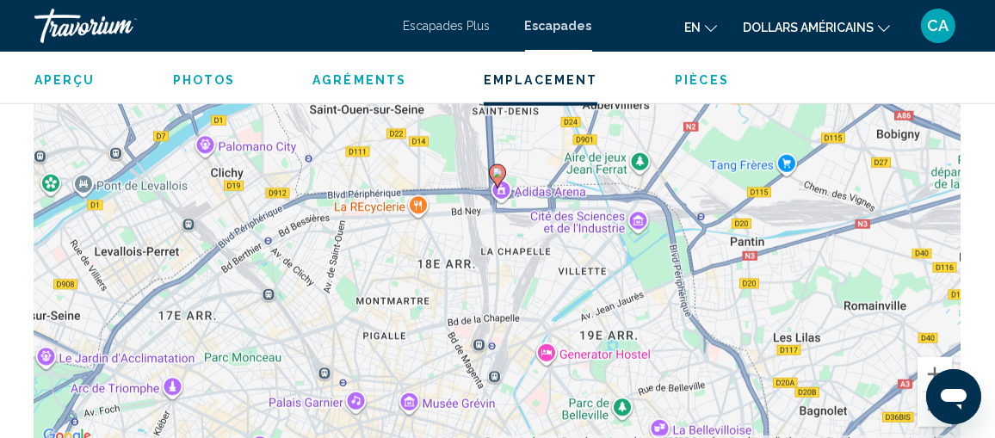
click at [67, 73] on span "Aperçu" at bounding box center [64, 80] width 61 height 14
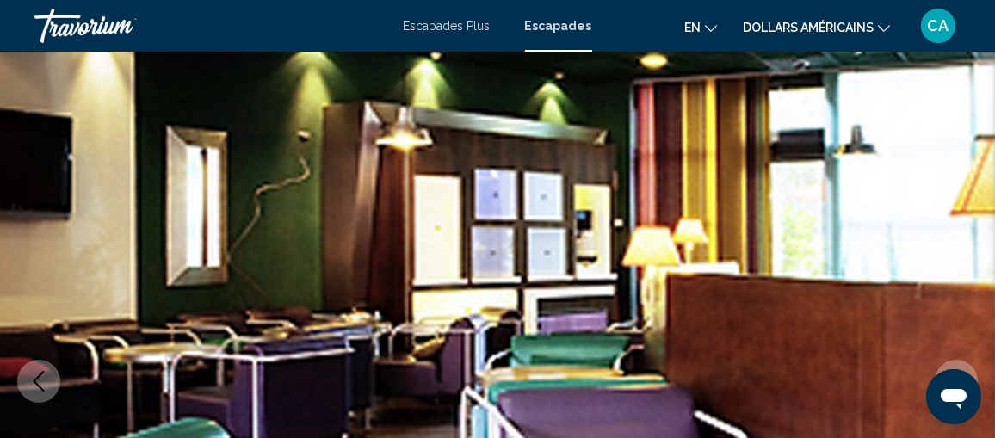
scroll to position [0, 0]
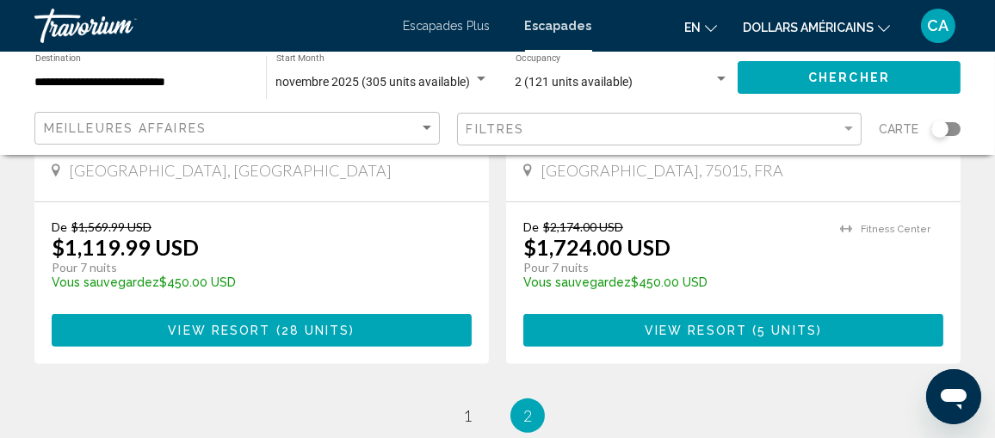
scroll to position [1119, 0]
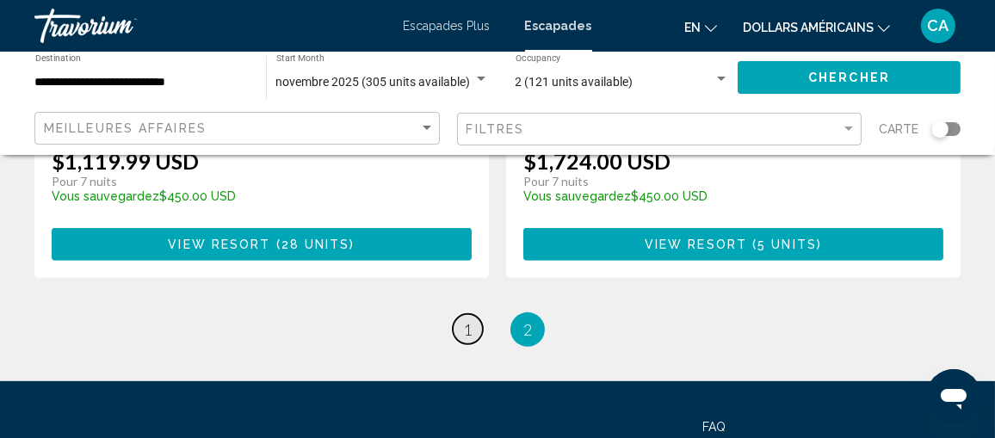
click at [474, 314] on link "page 1" at bounding box center [468, 329] width 30 height 30
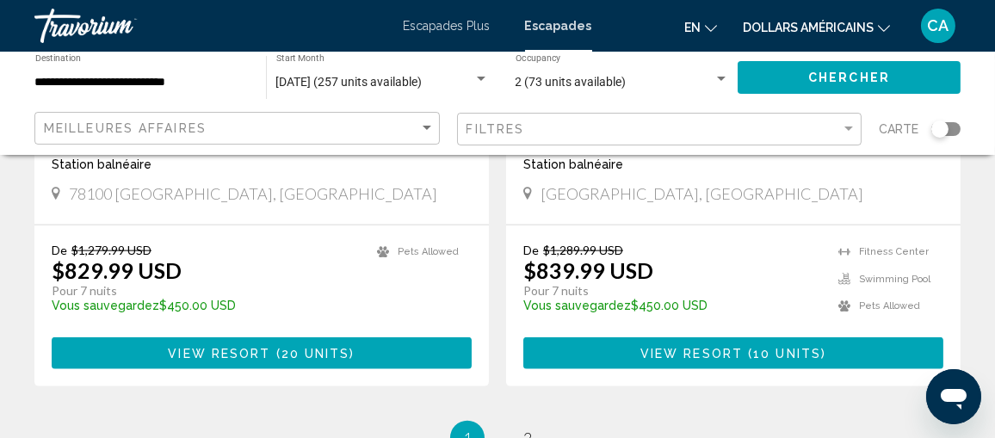
scroll to position [3444, 0]
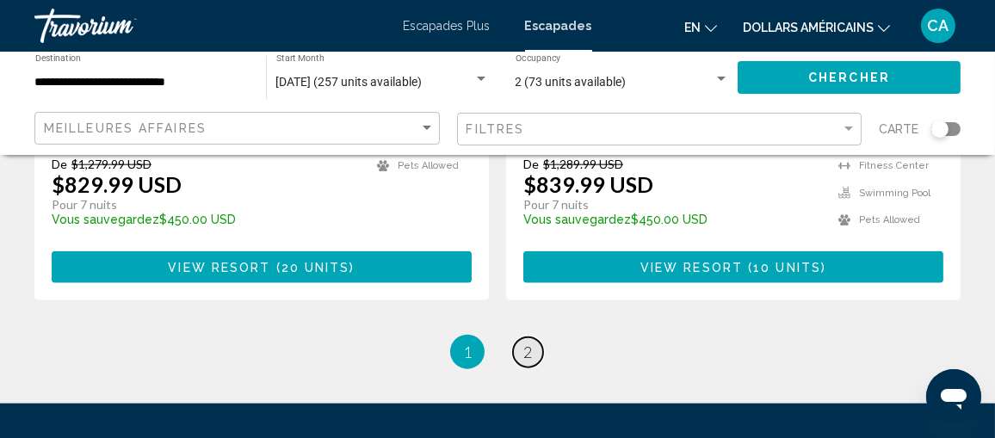
click at [530, 343] on span "2" at bounding box center [527, 352] width 9 height 19
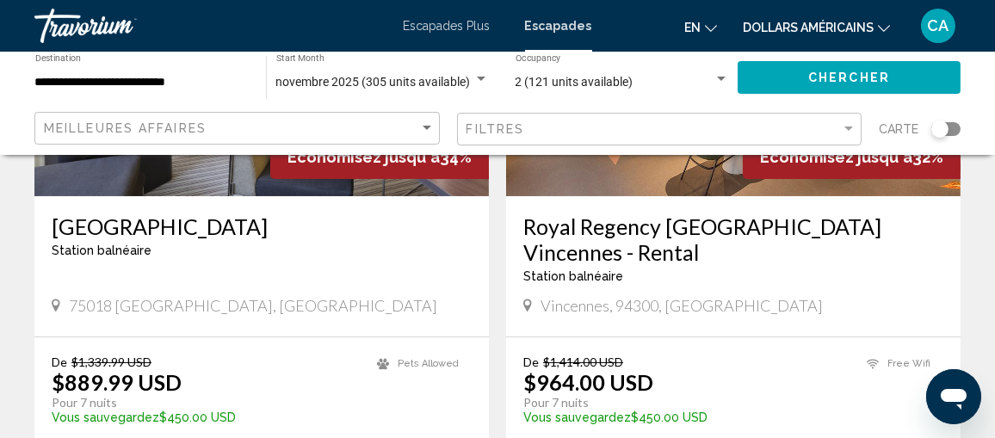
scroll to position [344, 0]
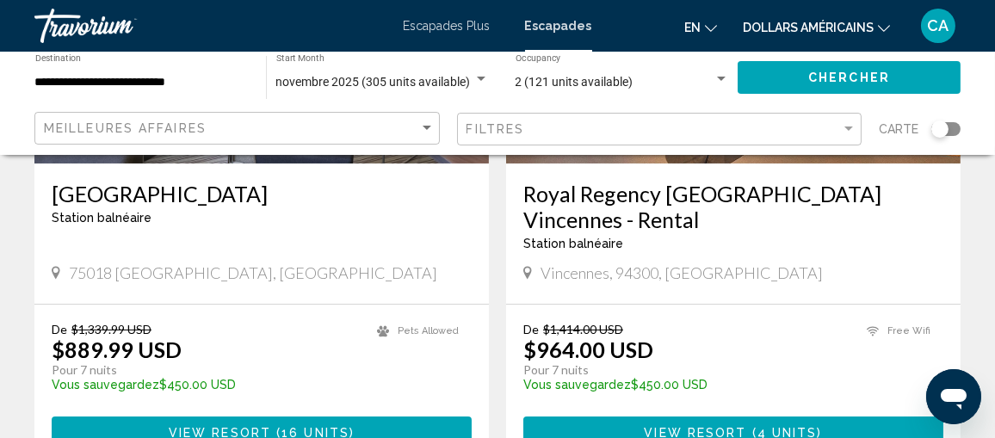
click at [168, 207] on div "B&B Hotel Paris Nord 18 Station balnéaire - Ceci est une station d'adultes seul…" at bounding box center [262, 209] width 420 height 57
click at [103, 189] on h3 "B&B Hotel Paris Nord 18" at bounding box center [262, 194] width 420 height 26
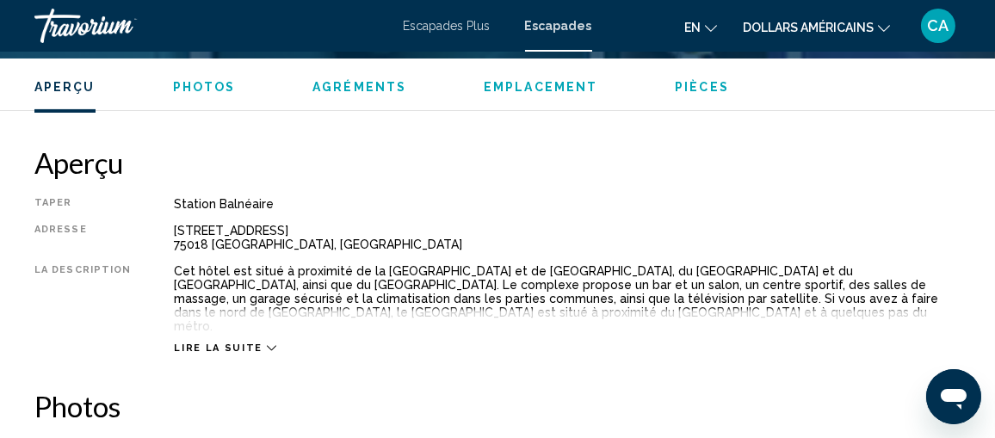
scroll to position [843, 0]
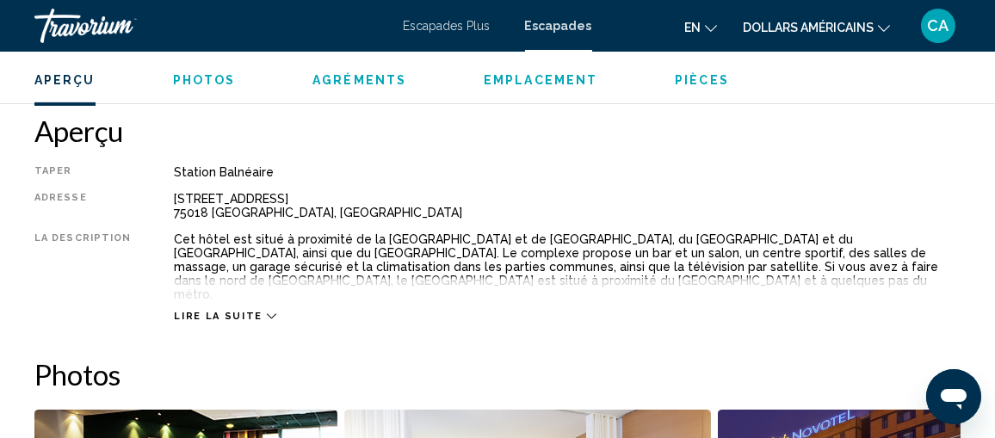
click at [267, 312] on icon "Contenu principal" at bounding box center [271, 316] width 9 height 9
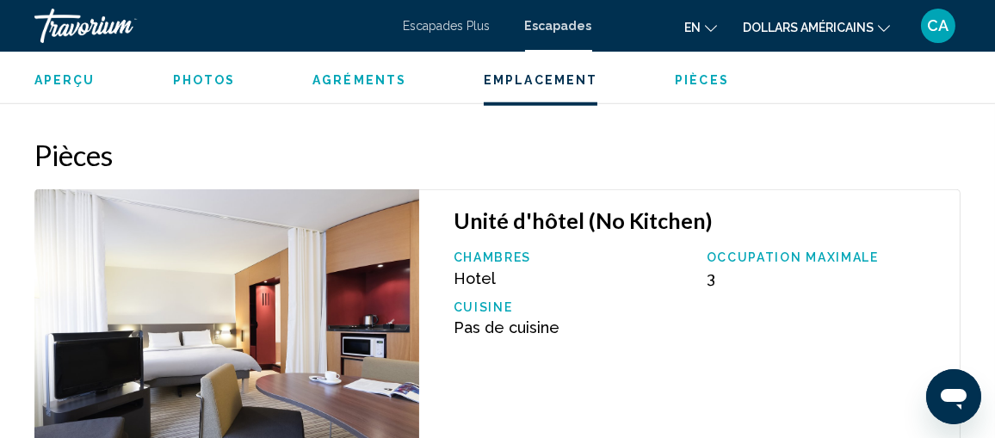
scroll to position [2565, 0]
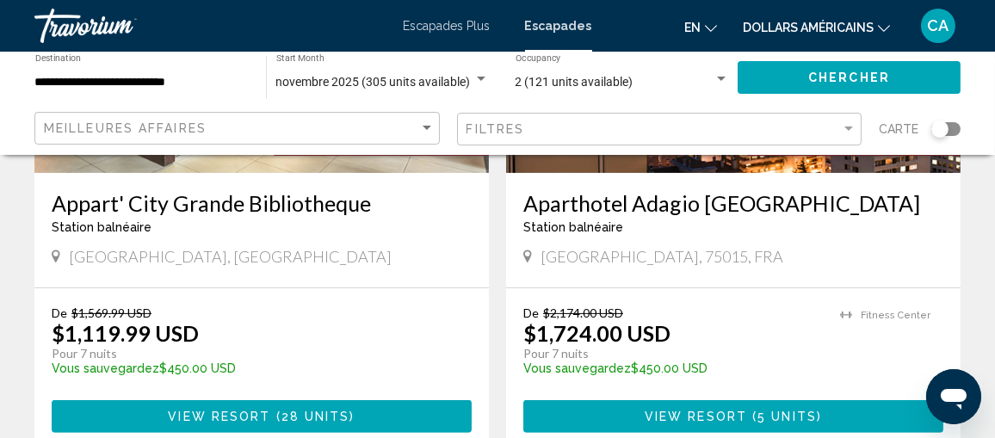
scroll to position [861, 0]
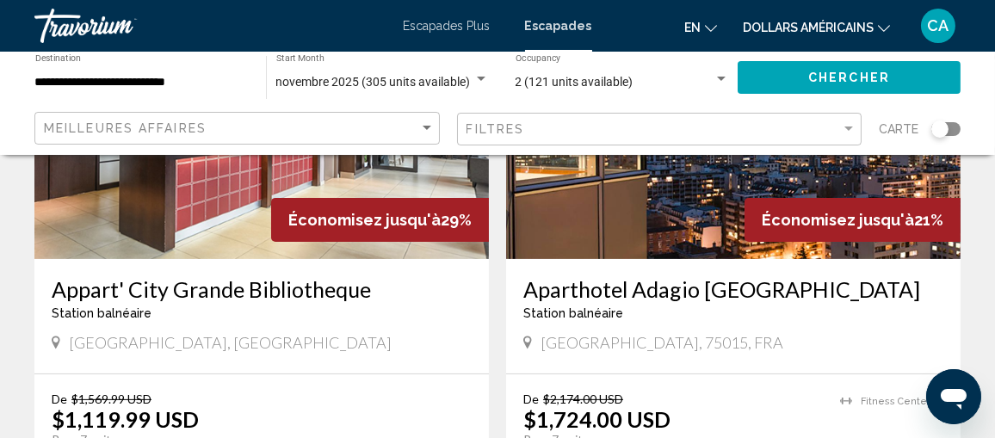
click at [676, 276] on h3 "Aparthotel Adagio Paris Tour Eiffel" at bounding box center [733, 289] width 420 height 26
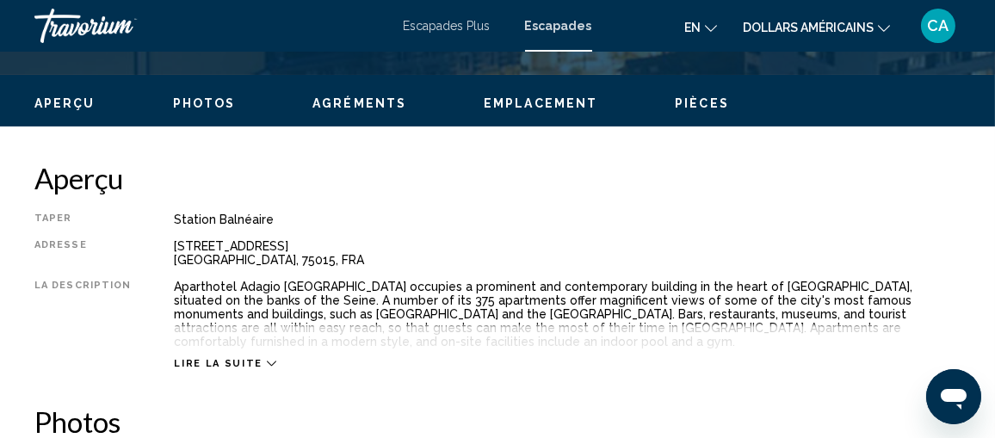
scroll to position [843, 0]
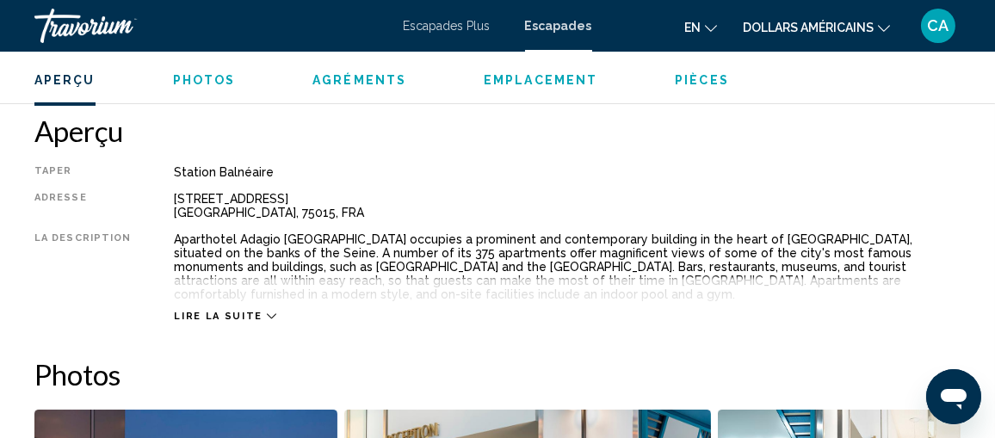
click at [267, 312] on icon "Contenu principal" at bounding box center [271, 316] width 9 height 9
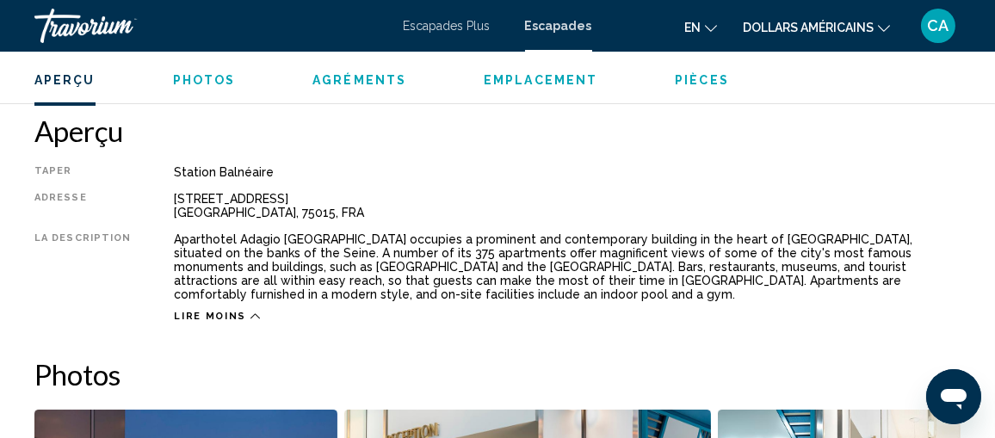
click at [709, 28] on icon "Changer de langue" at bounding box center [711, 28] width 12 height 12
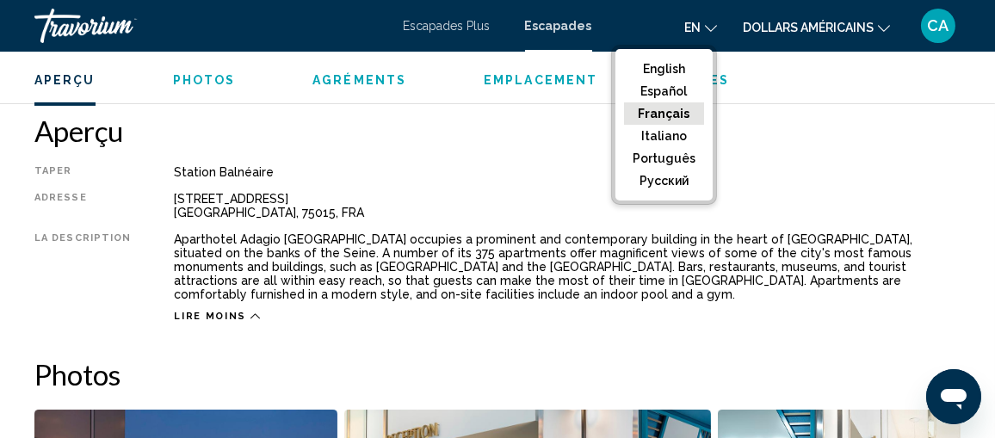
click at [680, 112] on button "Français" at bounding box center [664, 113] width 80 height 22
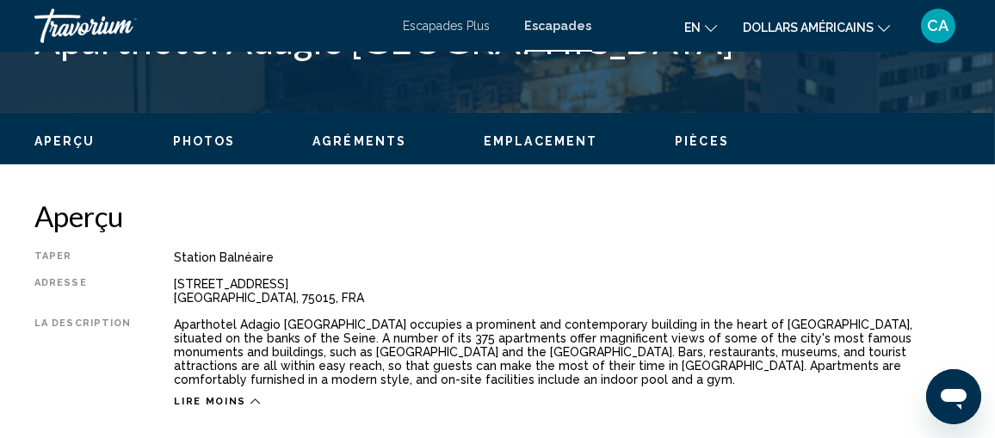
scroll to position [671, 0]
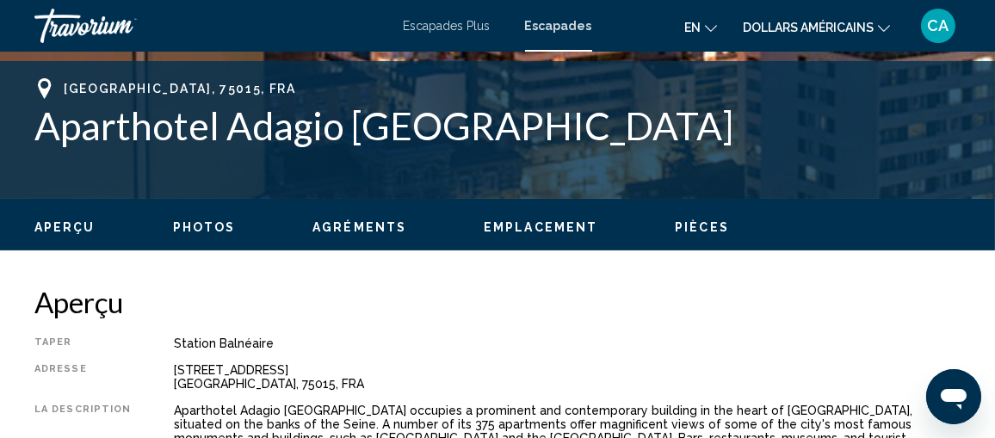
click at [711, 21] on mat-icon "Changer de langue" at bounding box center [711, 26] width 12 height 12
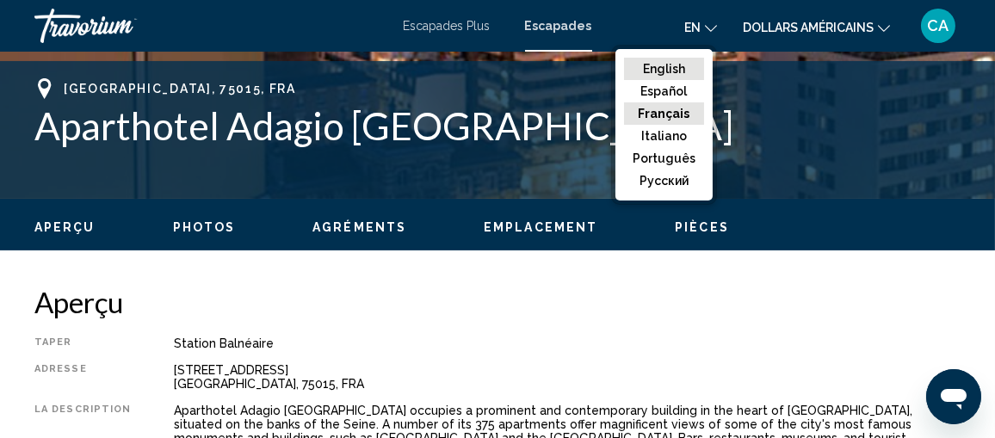
click at [664, 68] on button "English" at bounding box center [664, 69] width 80 height 22
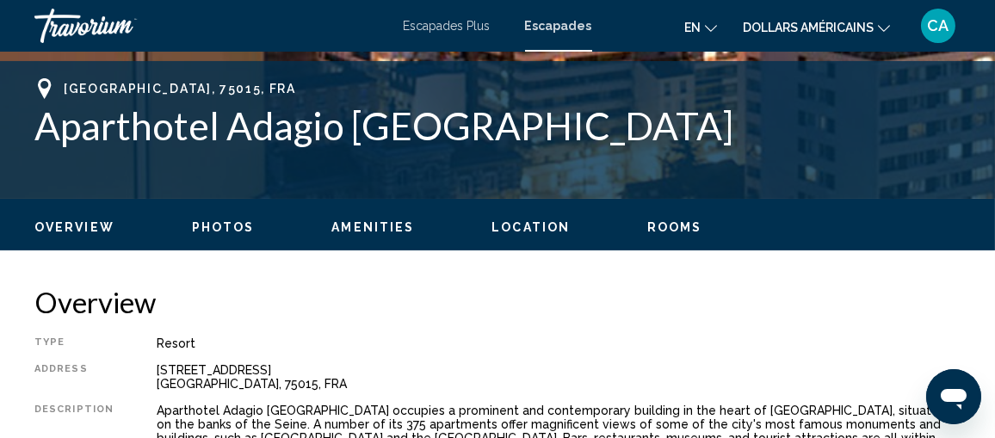
click at [710, 27] on icon "Changer de langue" at bounding box center [711, 28] width 12 height 12
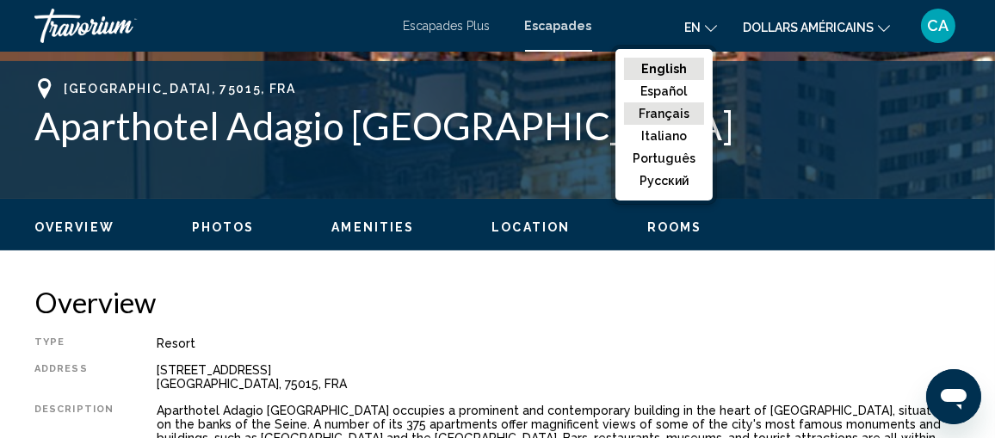
click at [689, 108] on button "Français" at bounding box center [664, 113] width 80 height 22
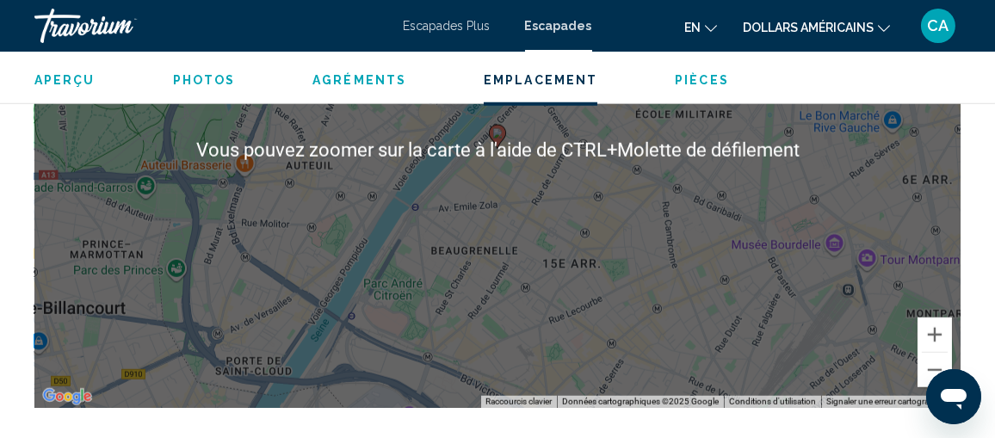
scroll to position [2651, 0]
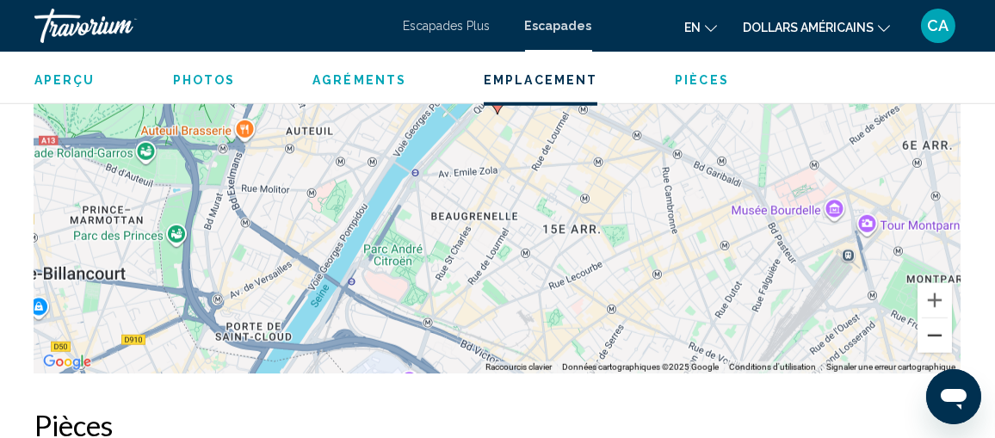
click at [937, 319] on button "Zoom arrière" at bounding box center [935, 336] width 34 height 34
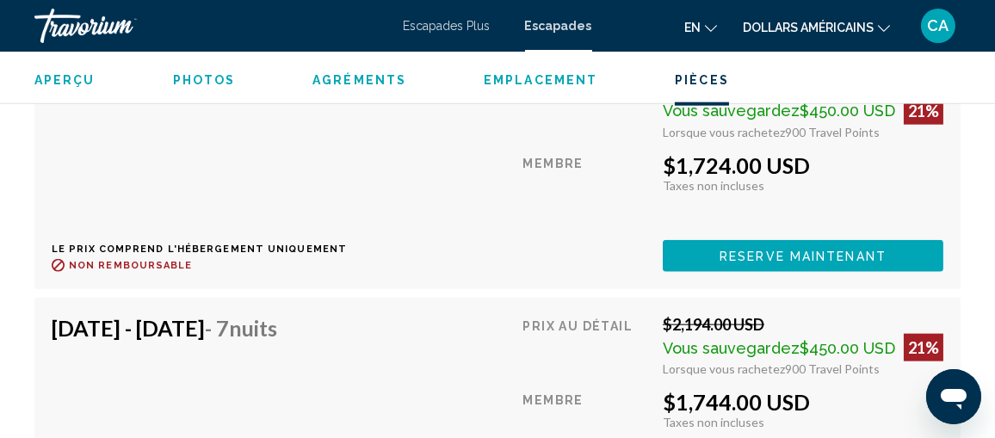
scroll to position [3258, 0]
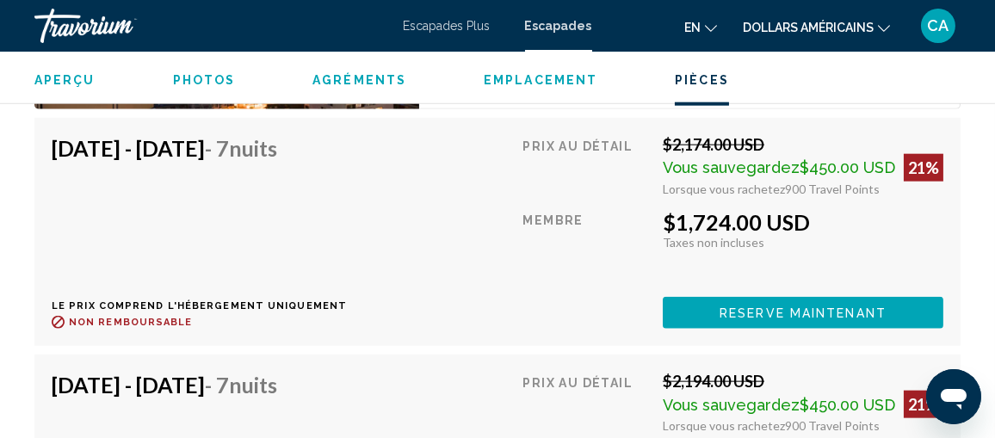
click at [76, 77] on span "Aperçu" at bounding box center [64, 80] width 61 height 14
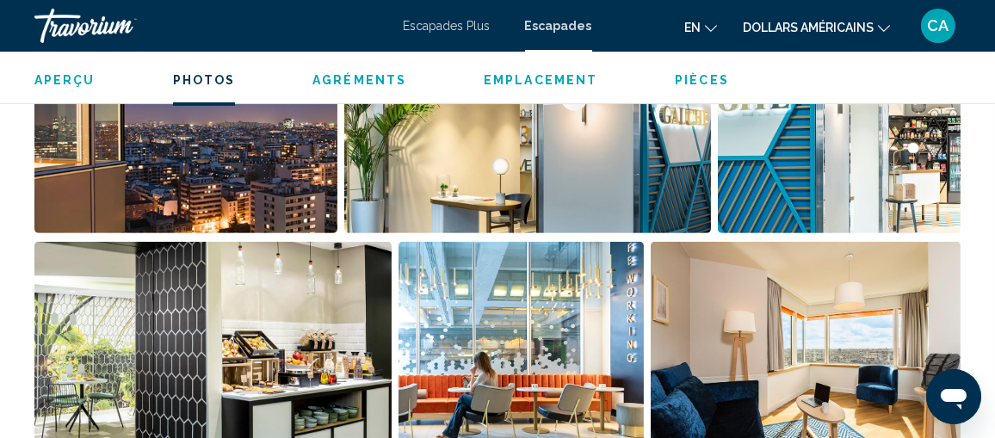
scroll to position [1197, 0]
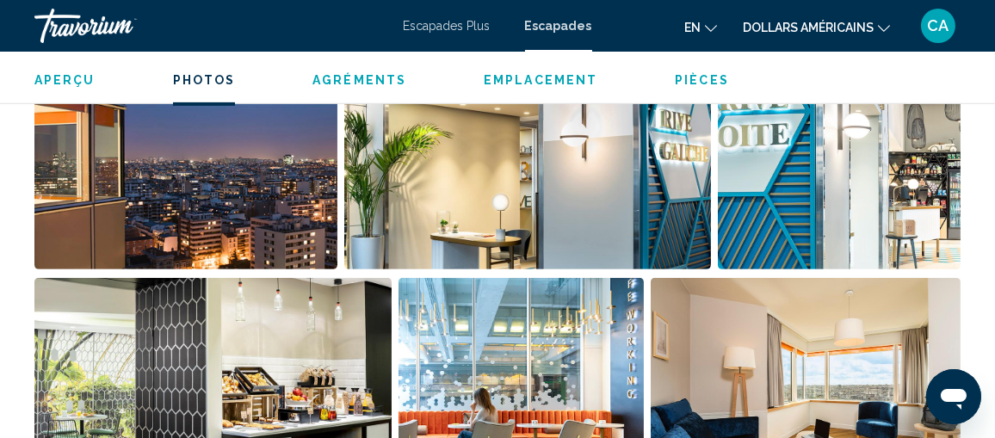
click at [358, 81] on span "Agréments" at bounding box center [360, 80] width 94 height 14
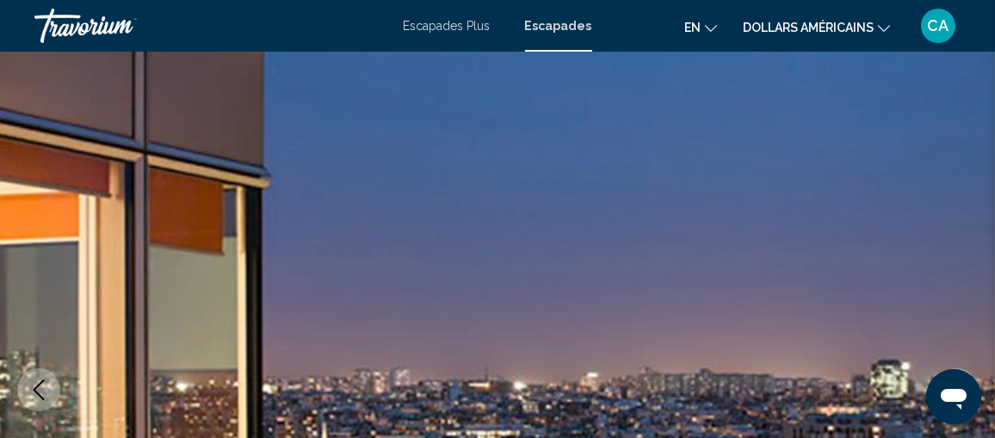
scroll to position [63, 0]
